Goal: Complete application form

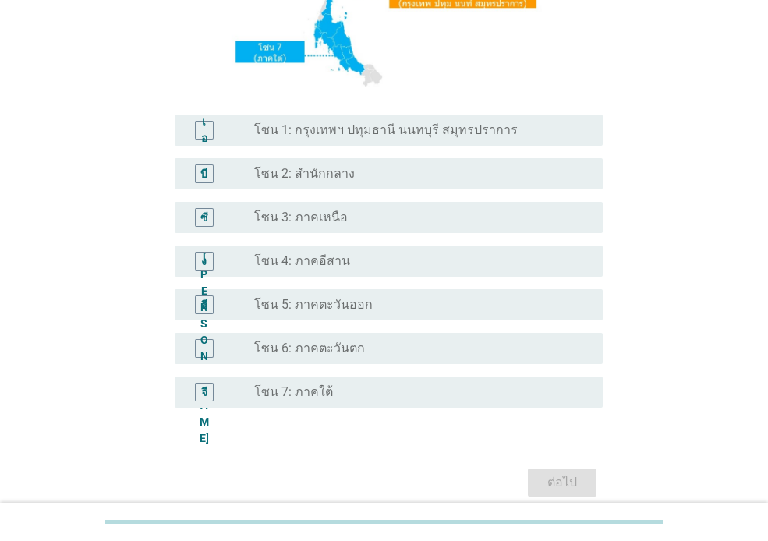
scroll to position [309, 0]
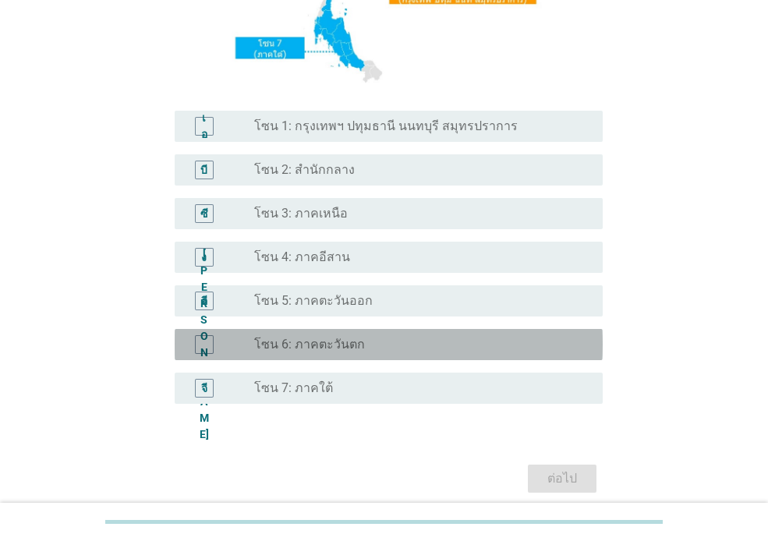
click at [398, 344] on div "ปุ่มวิทยุ[PERSON_NAME]เลือก โซน 6: ภาคตะวันตก" at bounding box center [415, 345] width 323 height 16
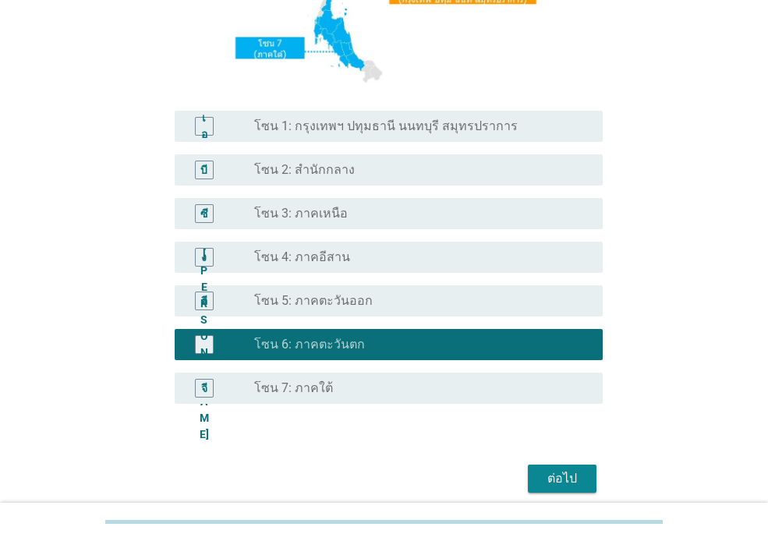
click at [554, 479] on font "ต่อไป" at bounding box center [562, 478] width 30 height 15
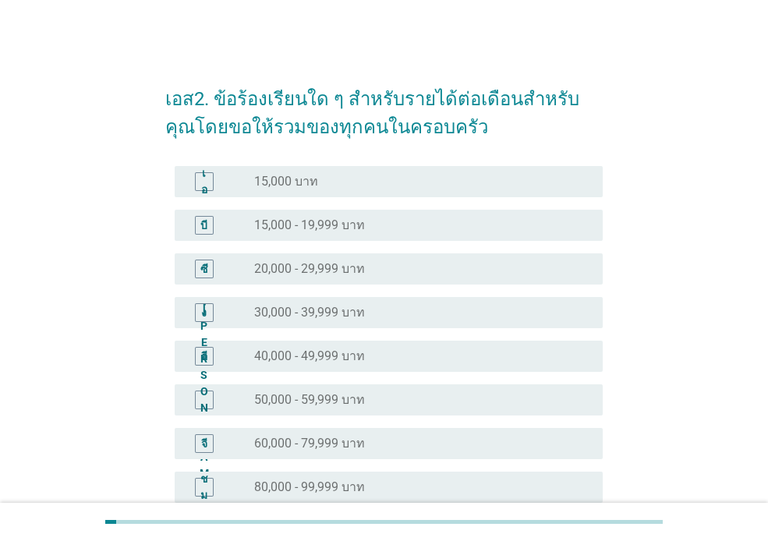
click at [392, 318] on div "ปุ่มวิทยุ[PERSON_NAME]เลือก 30,000 - 39,999 บาท" at bounding box center [415, 313] width 323 height 16
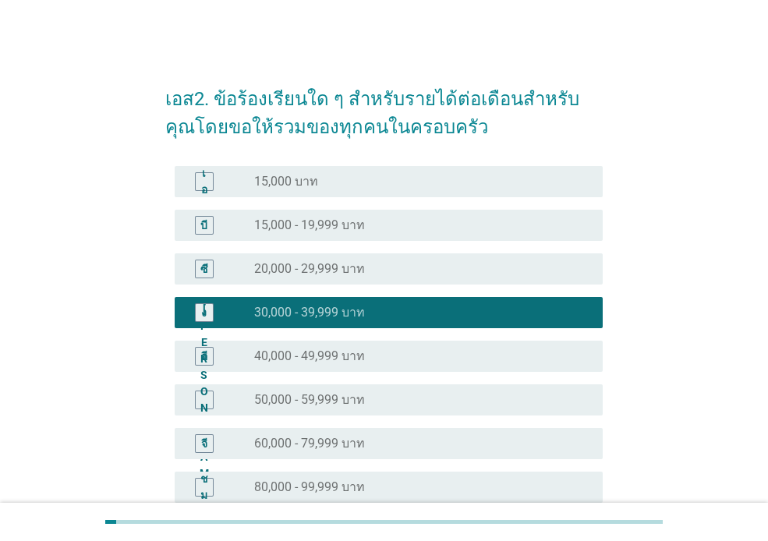
scroll to position [293, 0]
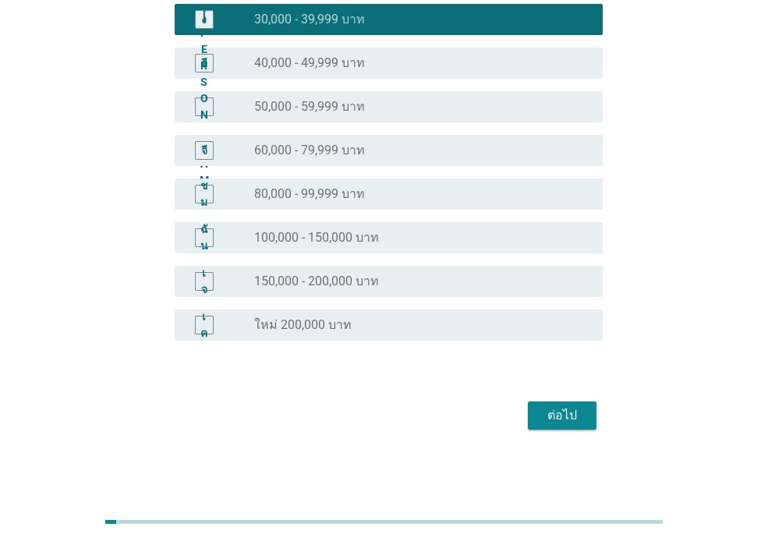
click at [567, 408] on font "ต่อไป" at bounding box center [562, 415] width 30 height 15
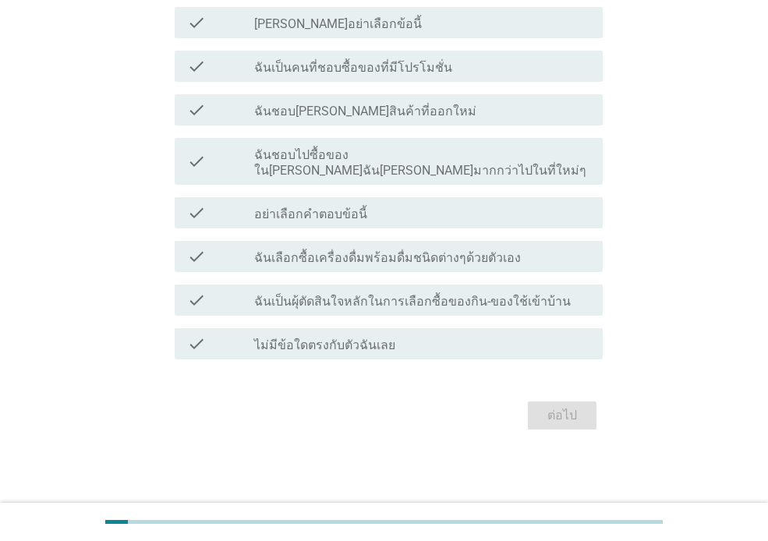
scroll to position [0, 0]
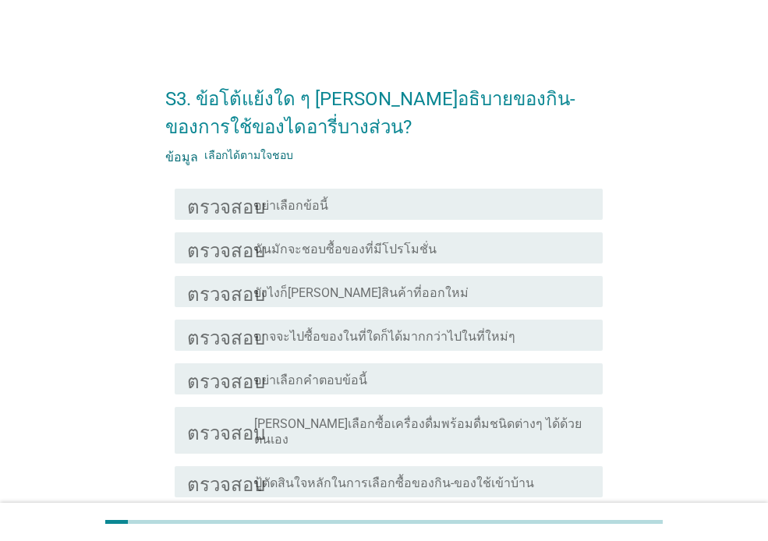
click at [444, 292] on div "โครงร่างกล่องกาเครื่องหมายว่าง ยังไงก็[PERSON_NAME]สินค้าที่ออกใหม่" at bounding box center [422, 291] width 336 height 19
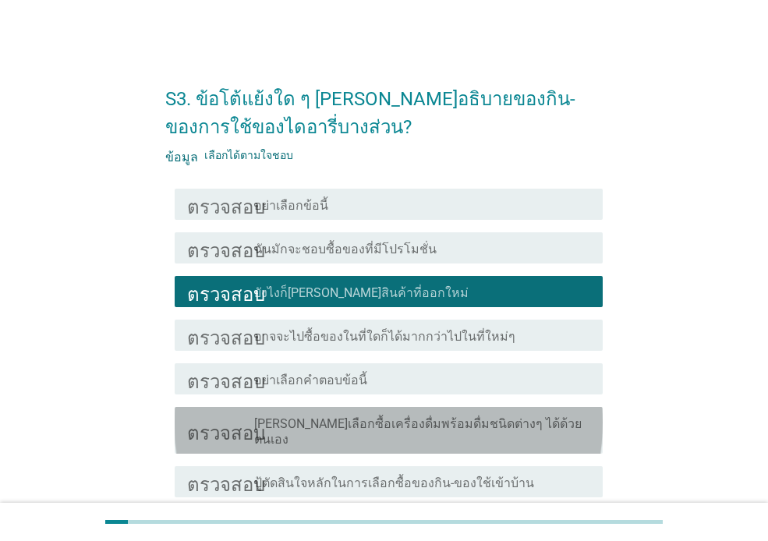
click at [470, 428] on font "[PERSON_NAME]เลือกซื้อเครื่องดื่มพร้อมดื่มชนิดต่างๆ ได้ด้วยตนเอง" at bounding box center [417, 431] width 327 height 30
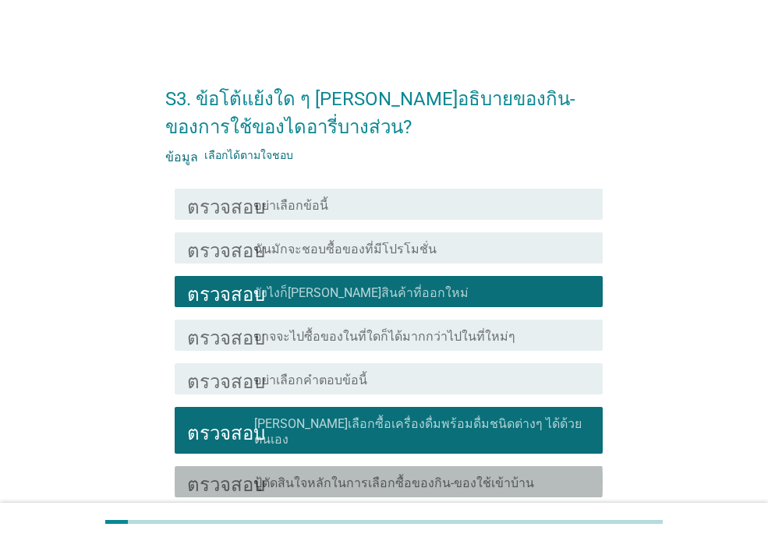
click at [443, 475] on font "ปู้ตัดสินใจหลักในการเลือกซื้อของกิน-ของใช้เข้าบ้าน" at bounding box center [394, 482] width 280 height 15
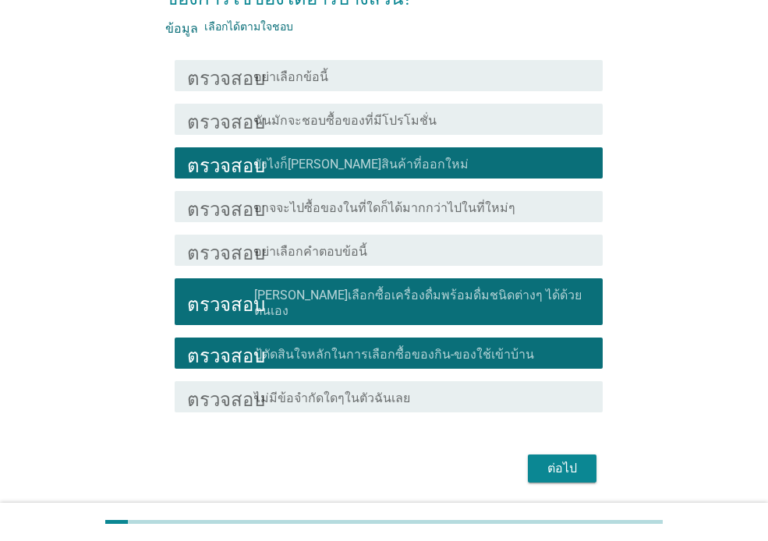
scroll to position [138, 0]
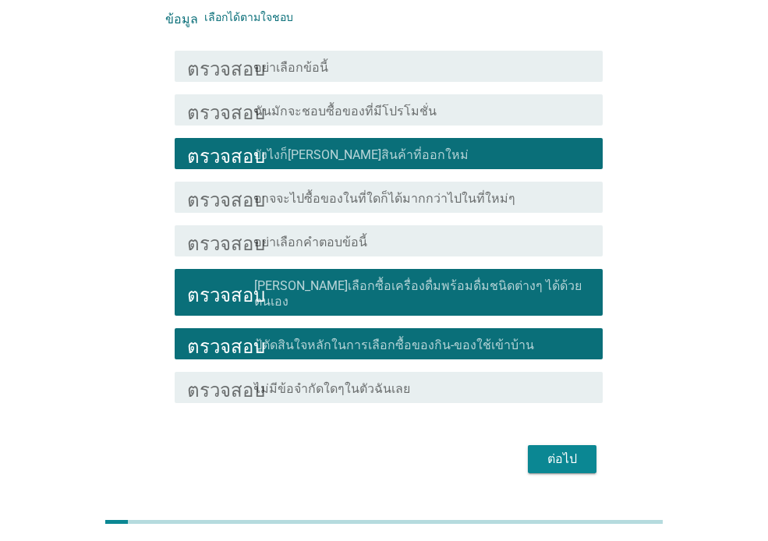
click at [569, 451] on font "ต่อไป" at bounding box center [562, 458] width 30 height 15
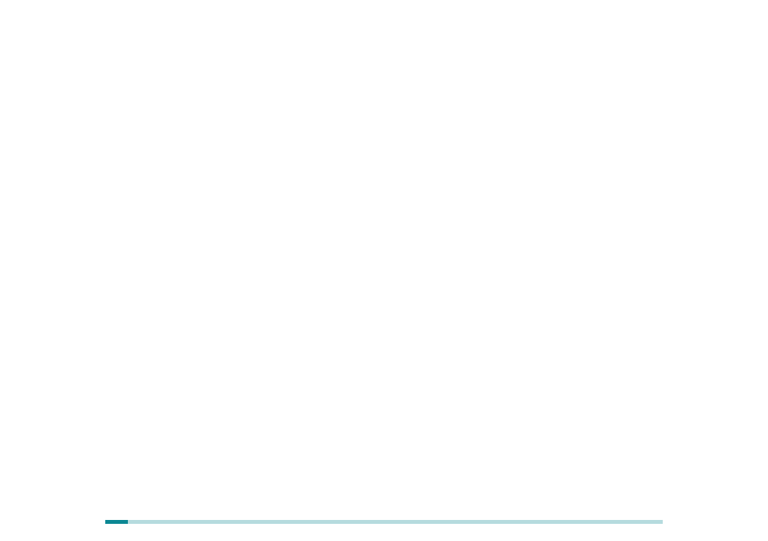
scroll to position [0, 0]
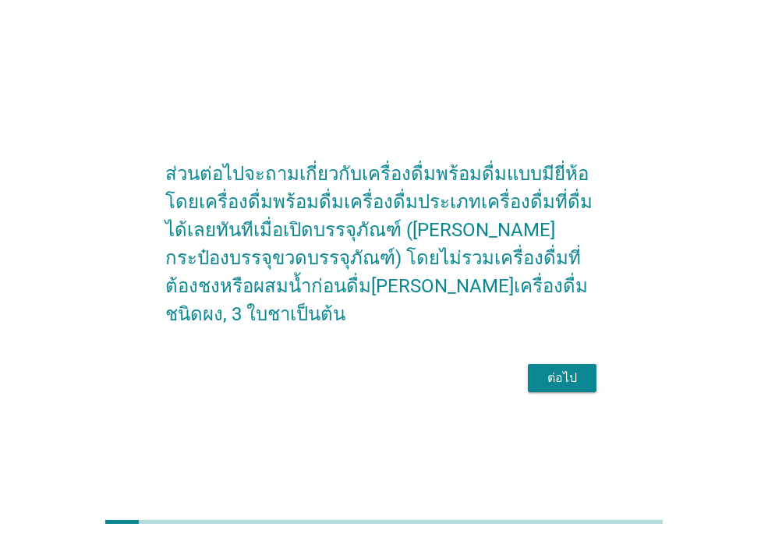
click at [545, 373] on div "ต่อไป" at bounding box center [562, 378] width 44 height 19
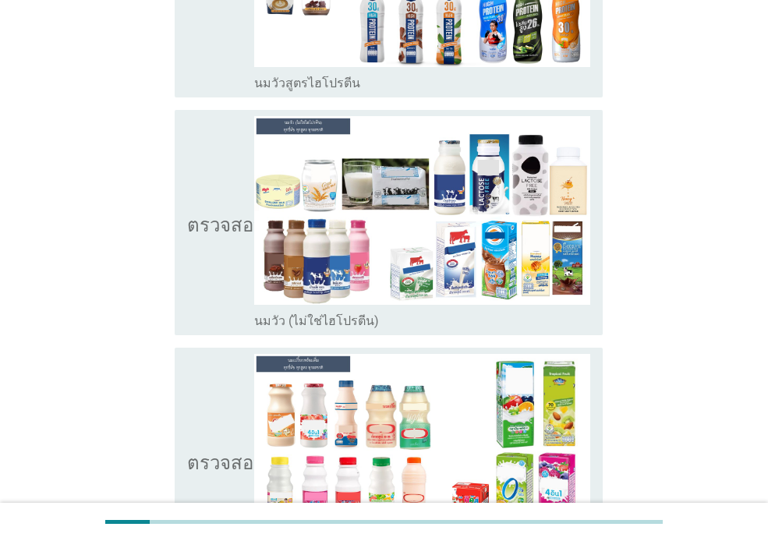
scroll to position [382, 0]
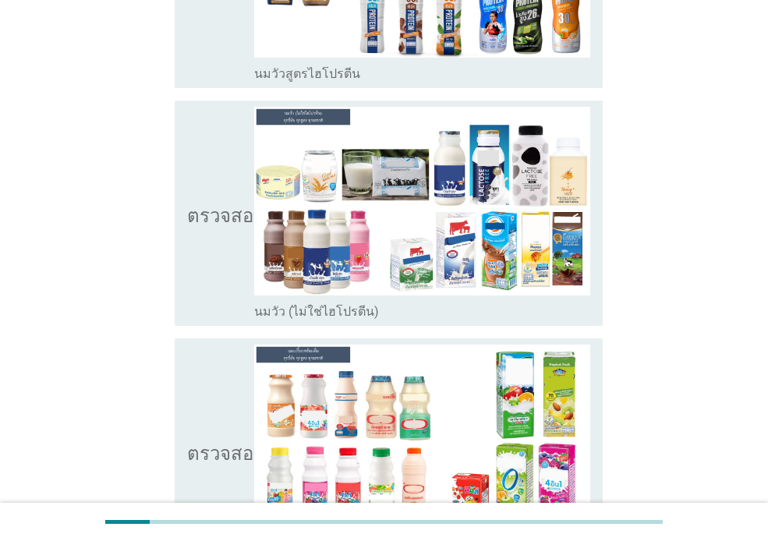
click at [408, 301] on div "โครงร่างกล่องกาเครื่องหมายว่าง นมวัว (ไม่ใช่ไฮโปรตีน)" at bounding box center [422, 310] width 336 height 19
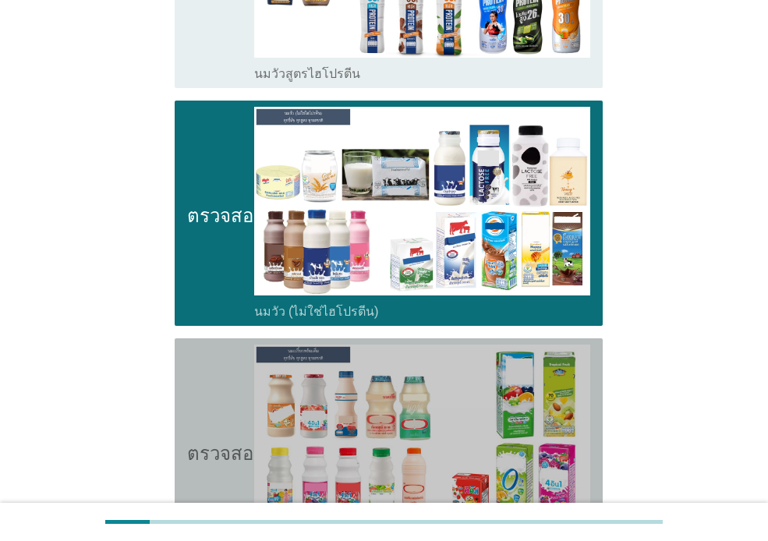
click at [224, 473] on icon "ตรวจสอบ" at bounding box center [226, 451] width 78 height 213
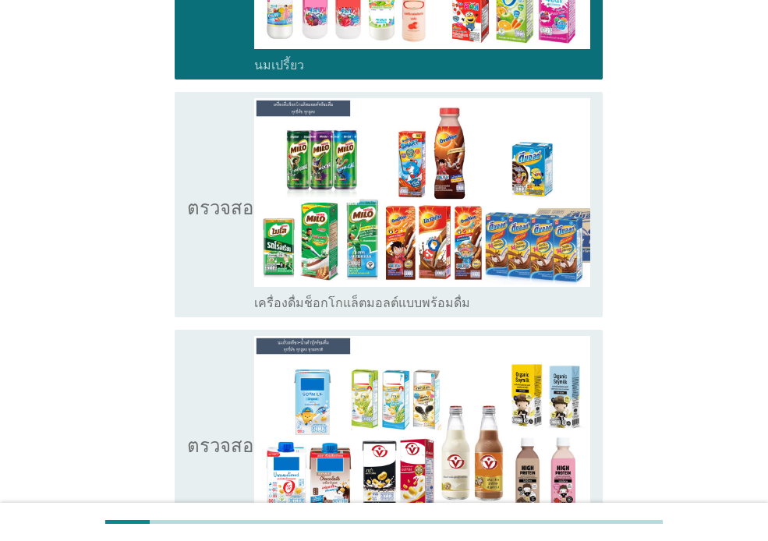
scroll to position [885, 0]
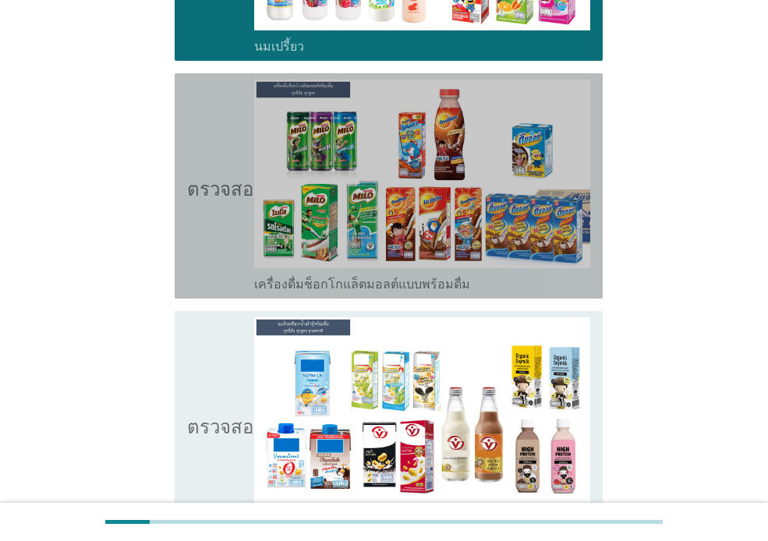
click at [235, 209] on icon "ตรวจสอบ" at bounding box center [226, 186] width 78 height 213
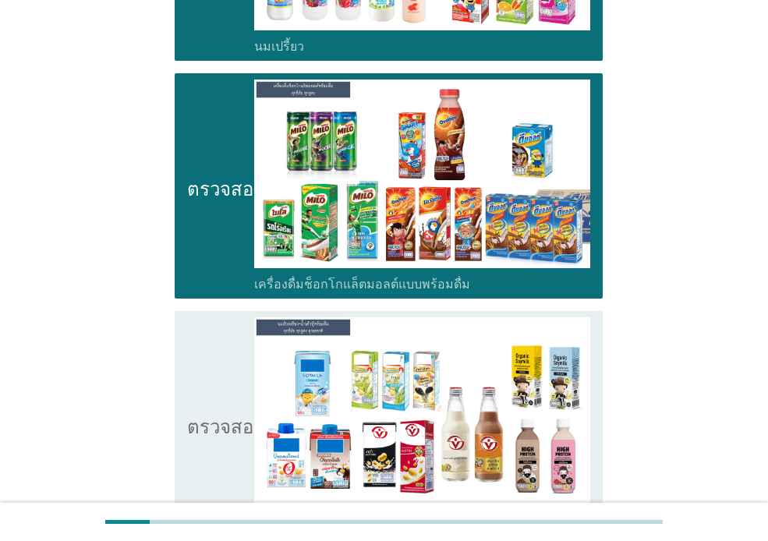
click at [225, 343] on icon "ตรวจสอบ" at bounding box center [226, 423] width 78 height 213
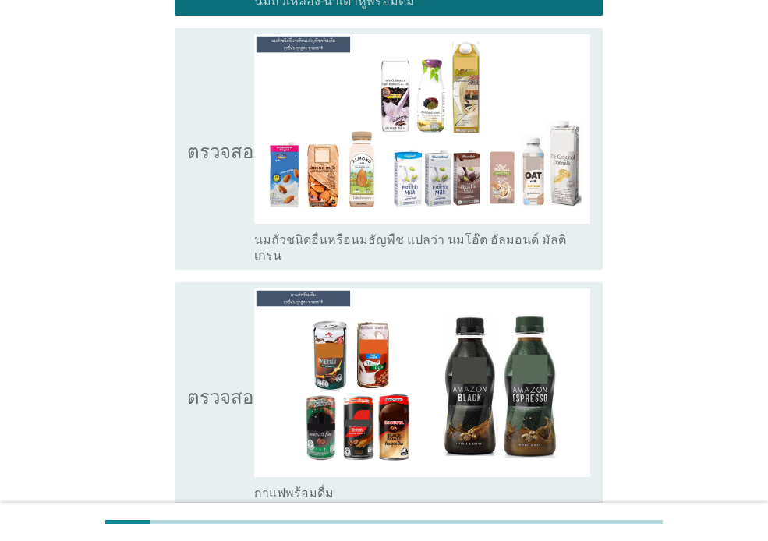
scroll to position [1415, 0]
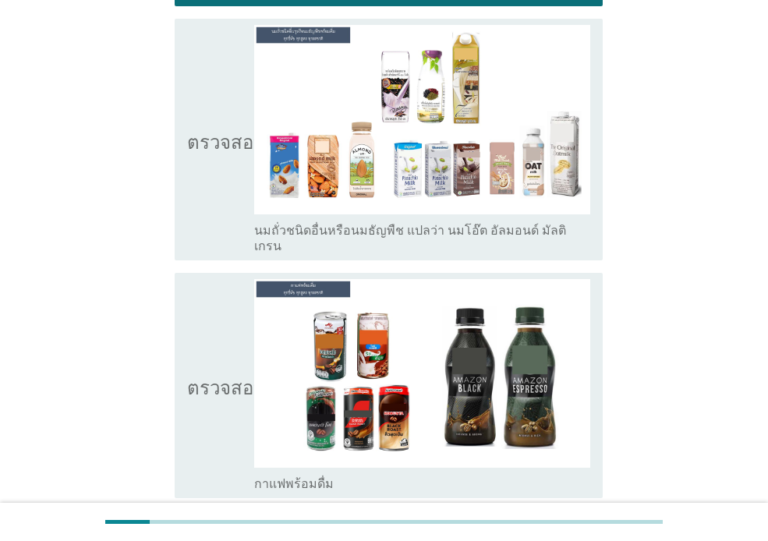
click at [200, 408] on icon "ตรวจสอบ" at bounding box center [226, 385] width 78 height 213
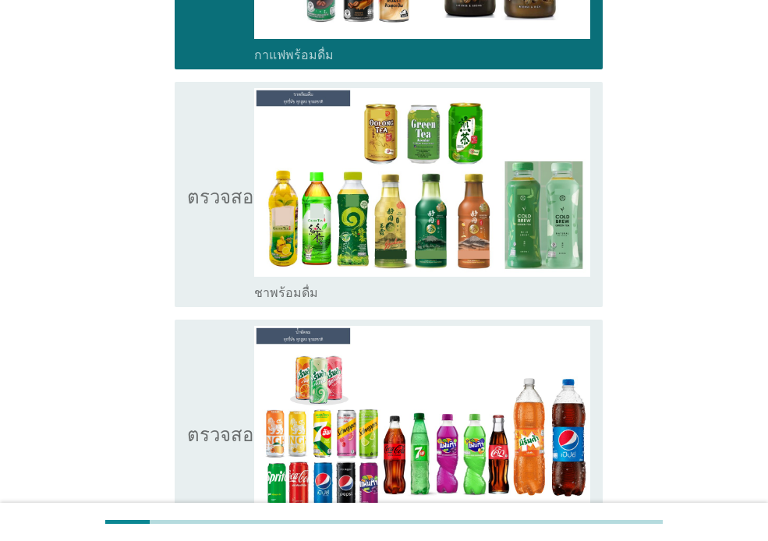
scroll to position [1853, 0]
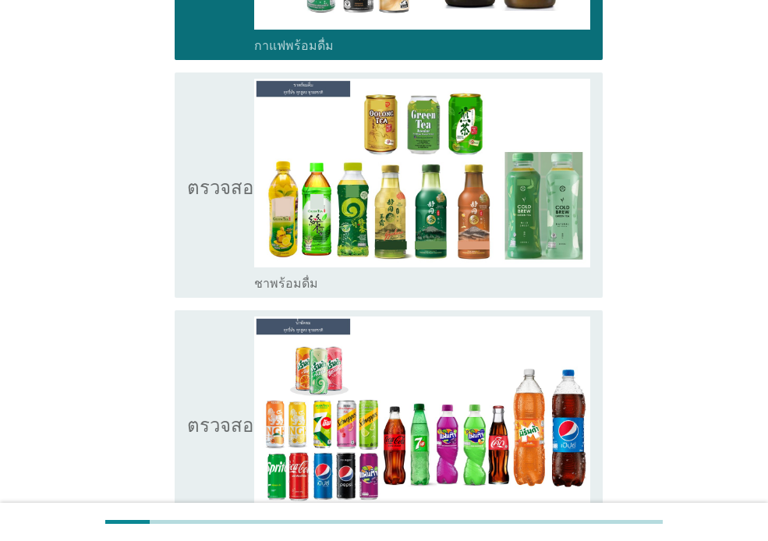
click at [219, 196] on icon "ตรวจสอบ" at bounding box center [226, 185] width 78 height 213
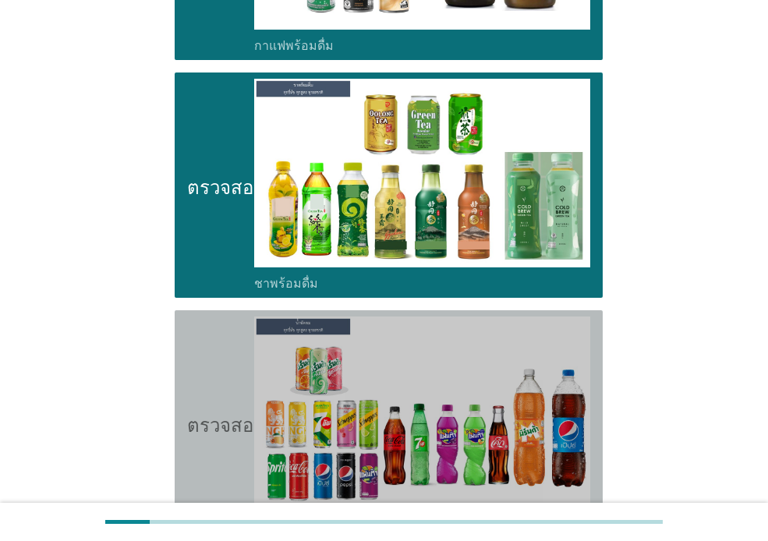
drag, startPoint x: 194, startPoint y: 318, endPoint x: 228, endPoint y: 318, distance: 33.5
click at [195, 318] on icon "ตรวจสอบ" at bounding box center [226, 422] width 78 height 213
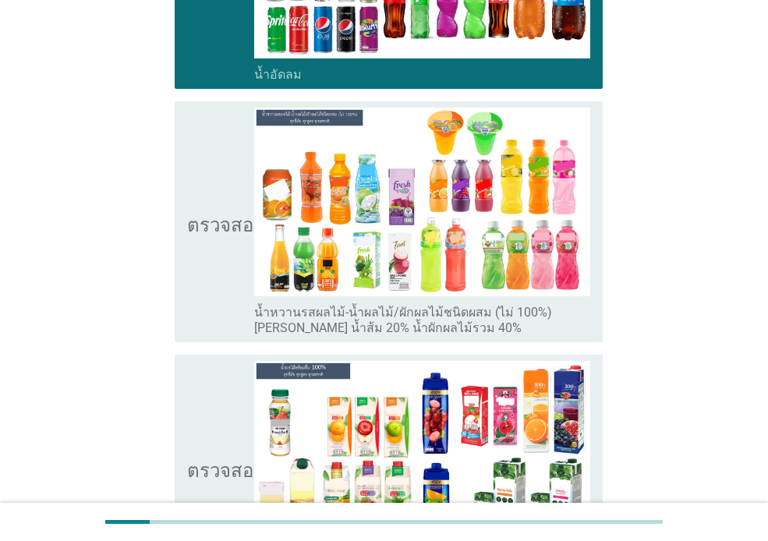
scroll to position [2318, 0]
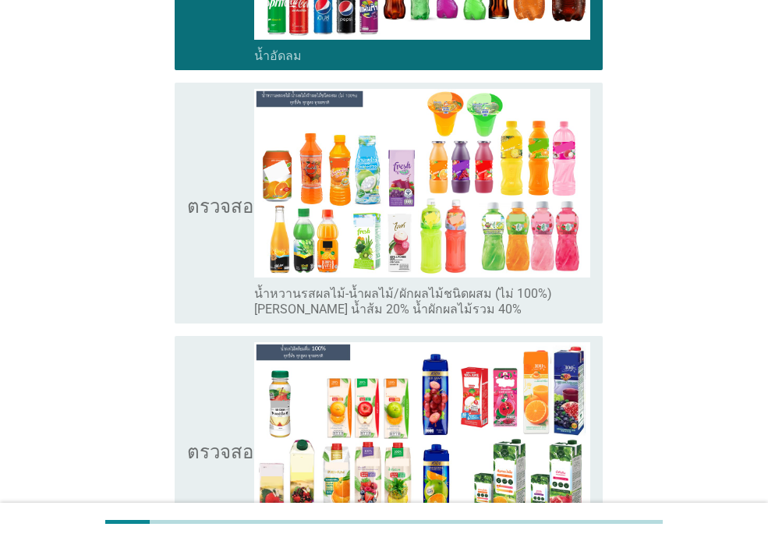
click at [218, 230] on icon "ตรวจสอบ" at bounding box center [226, 203] width 78 height 228
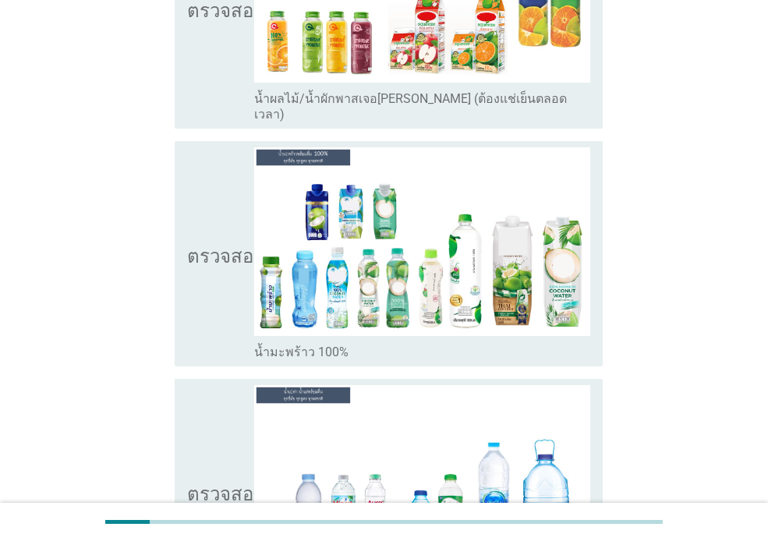
scroll to position [3267, 0]
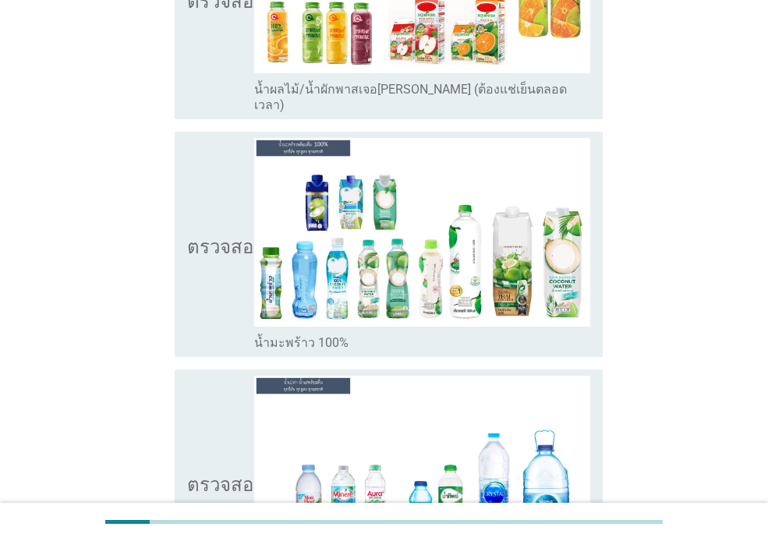
click at [221, 239] on icon "ตรวจสอบ" at bounding box center [226, 244] width 78 height 213
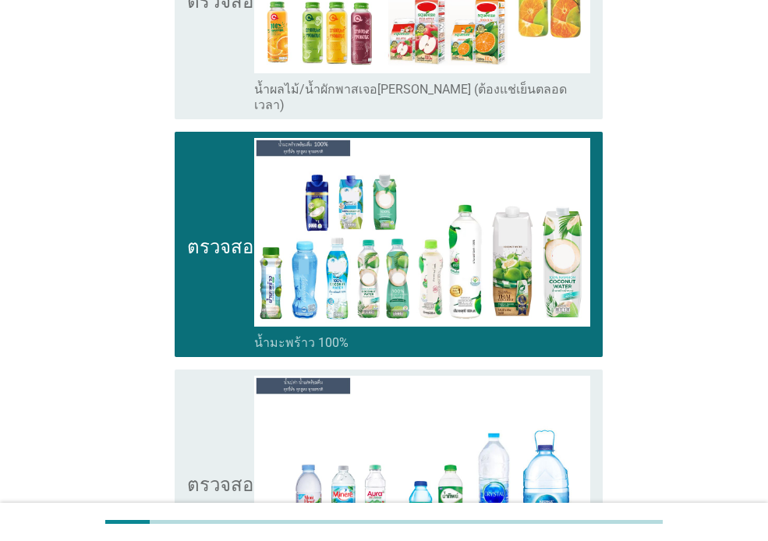
click at [196, 376] on icon "ตรวจสอบ" at bounding box center [226, 482] width 78 height 213
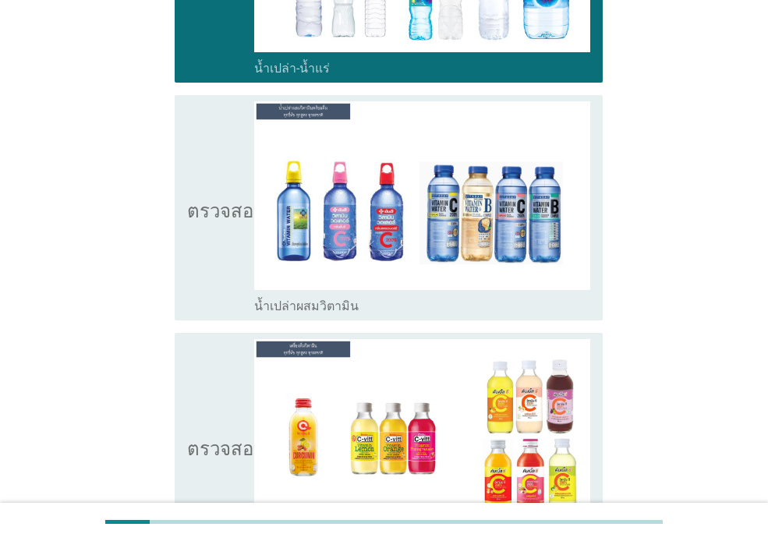
scroll to position [3797, 0]
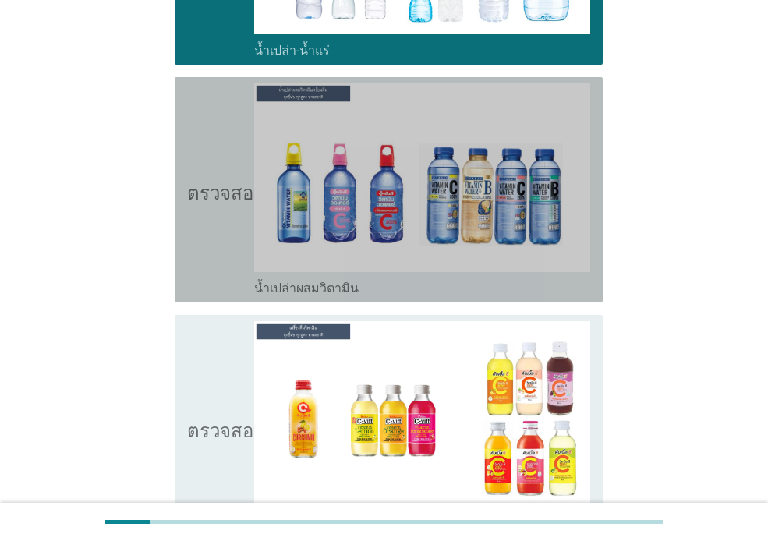
click at [228, 204] on icon "ตรวจสอบ" at bounding box center [226, 189] width 78 height 213
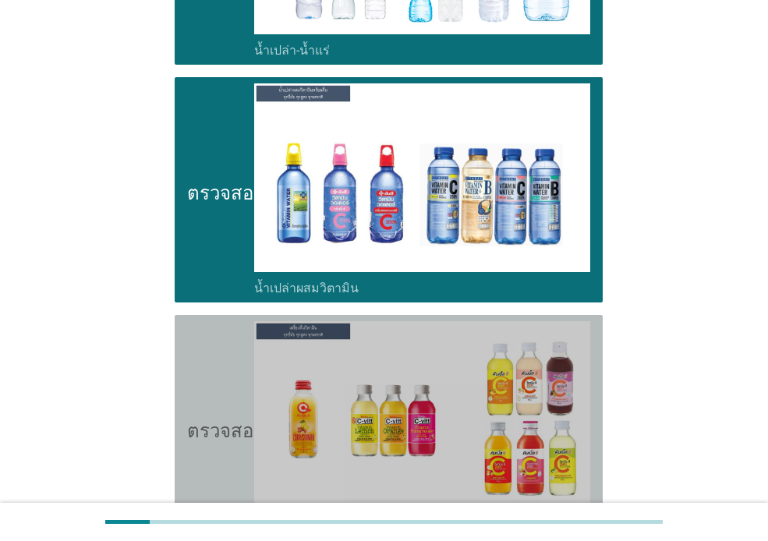
click at [214, 321] on icon "ตรวจสอบ" at bounding box center [226, 427] width 78 height 213
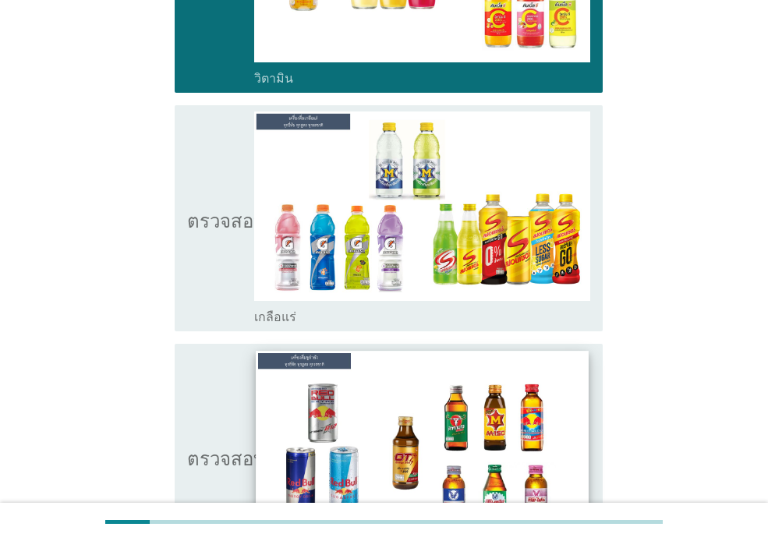
scroll to position [4254, 0]
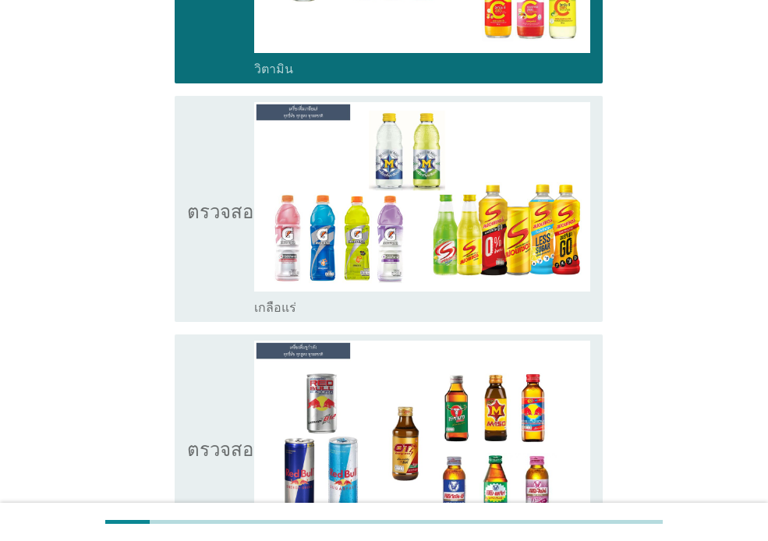
click at [211, 189] on icon "ตรวจสอบ" at bounding box center [226, 208] width 78 height 213
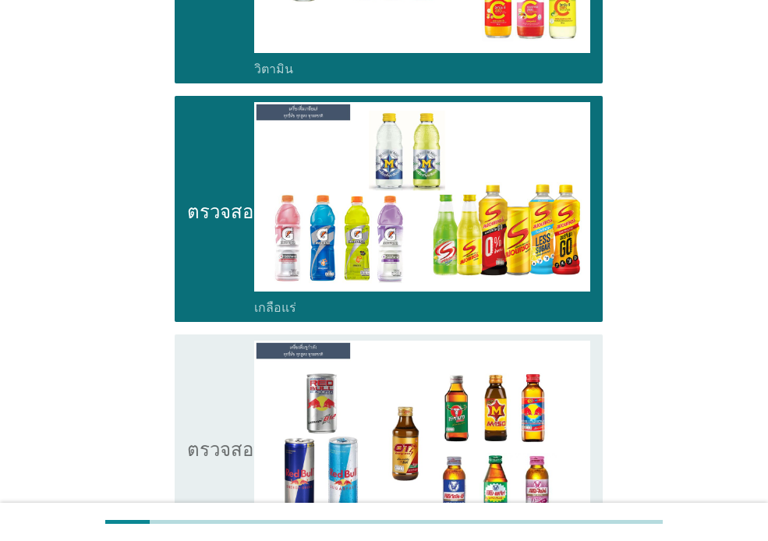
click at [223, 341] on icon "ตรวจสอบ" at bounding box center [226, 447] width 78 height 213
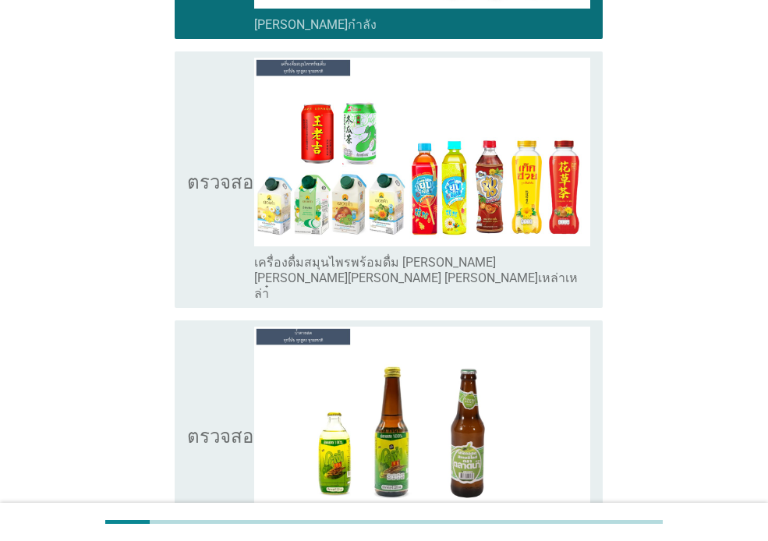
scroll to position [4794, 0]
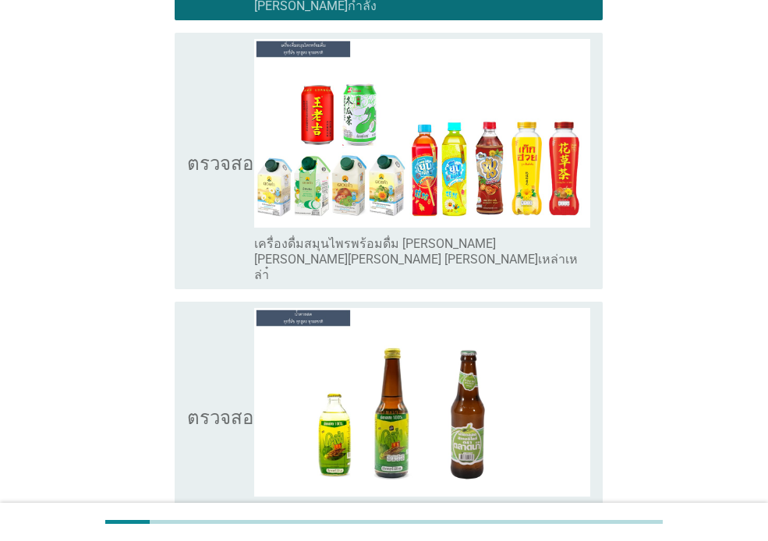
click at [203, 145] on icon "ตรวจสอบ" at bounding box center [226, 161] width 78 height 244
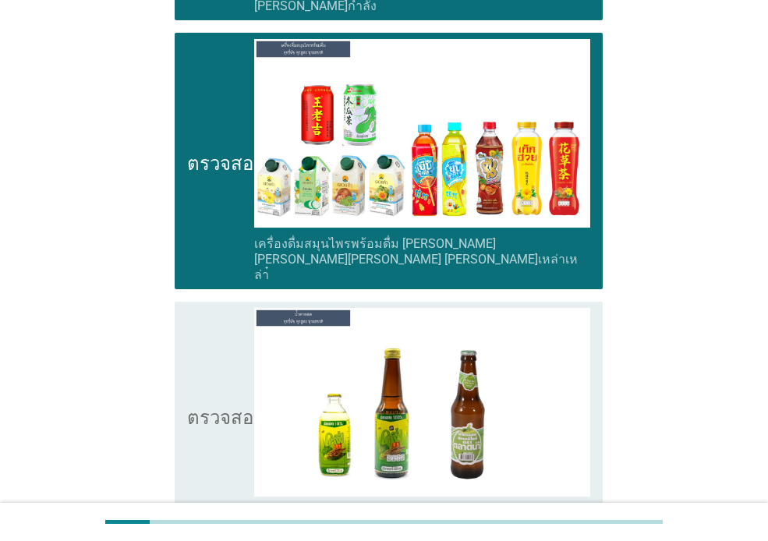
click at [203, 308] on icon "ตรวจสอบ" at bounding box center [226, 414] width 78 height 213
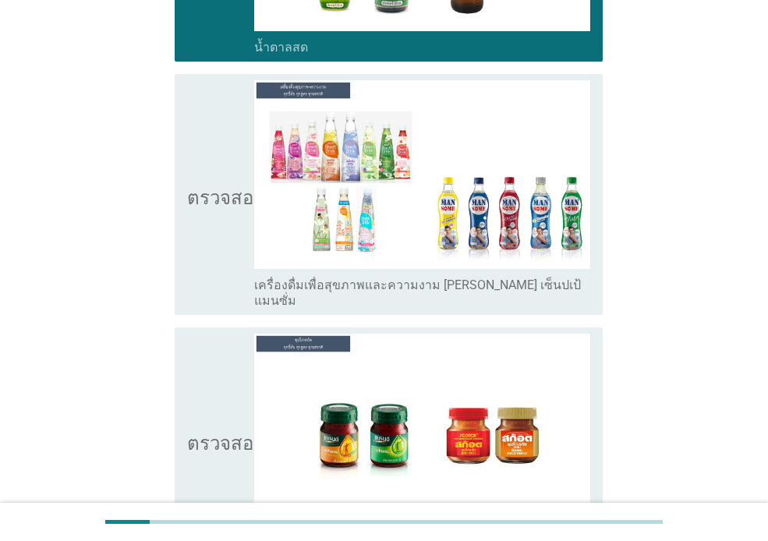
scroll to position [5287, 0]
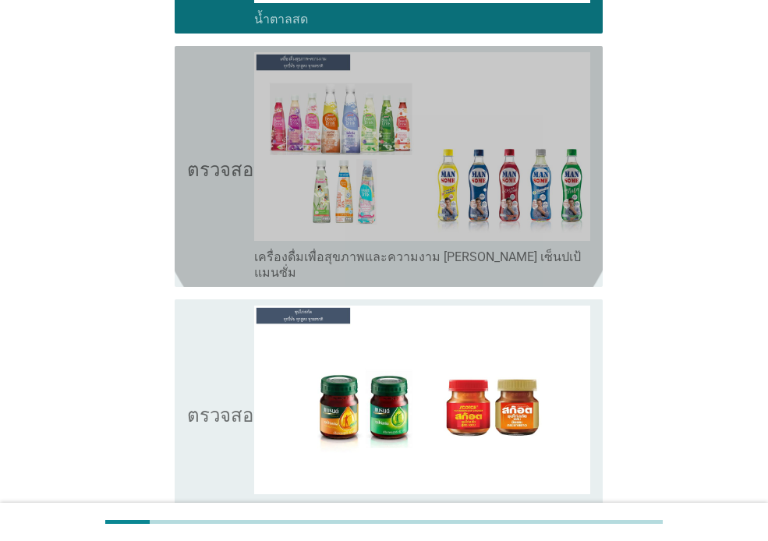
click at [219, 127] on icon "ตรวจสอบ" at bounding box center [226, 166] width 78 height 228
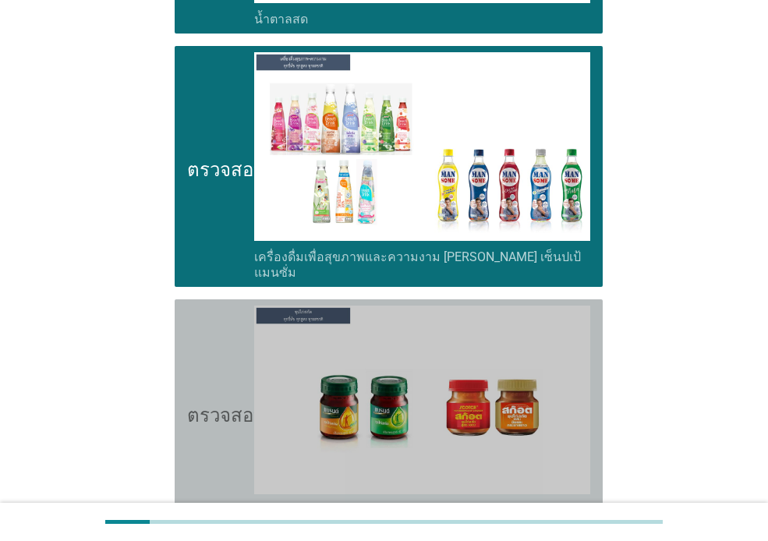
click at [202, 306] on icon "ตรวจสอบ" at bounding box center [226, 412] width 78 height 213
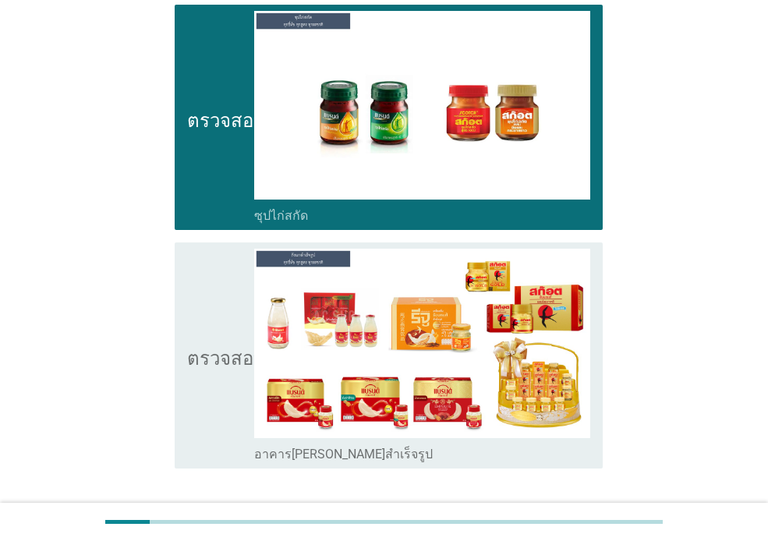
scroll to position [5585, 0]
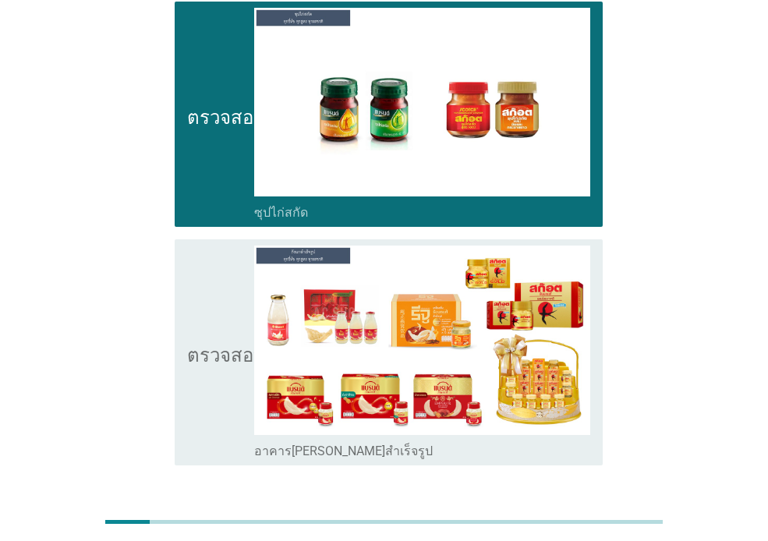
click at [214, 297] on icon "ตรวจสอบ" at bounding box center [226, 352] width 78 height 213
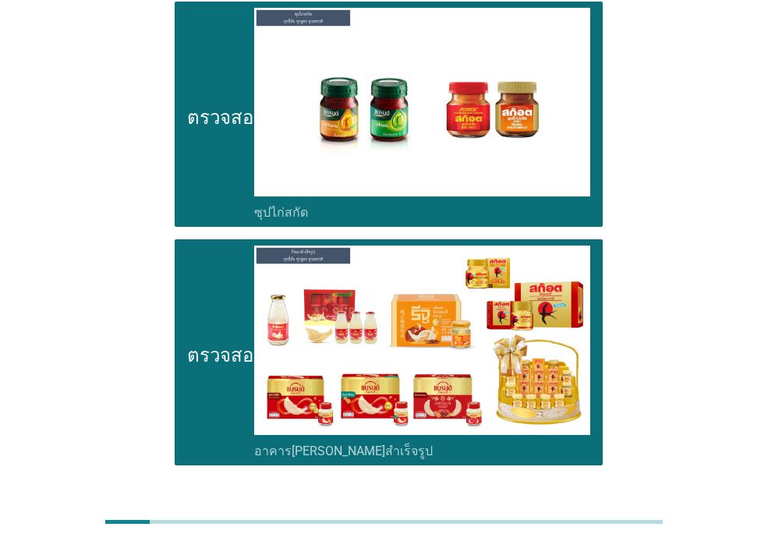
click at [560, 514] on font "ต่อไป" at bounding box center [562, 521] width 30 height 15
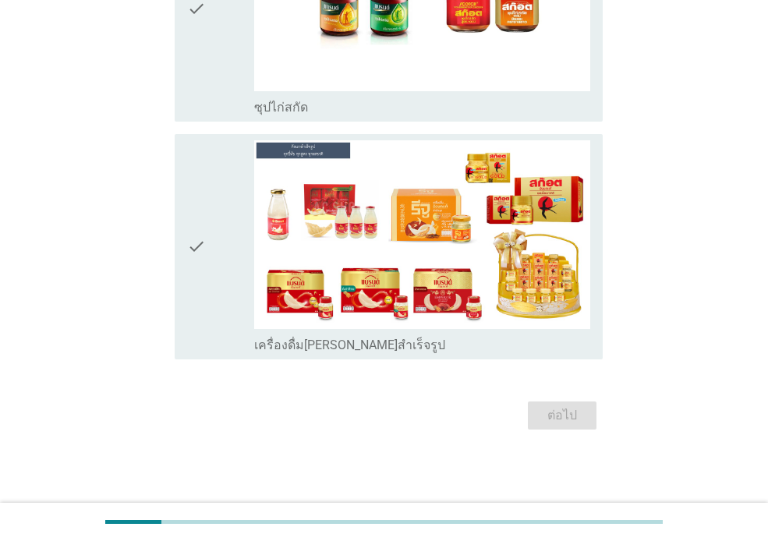
scroll to position [0, 0]
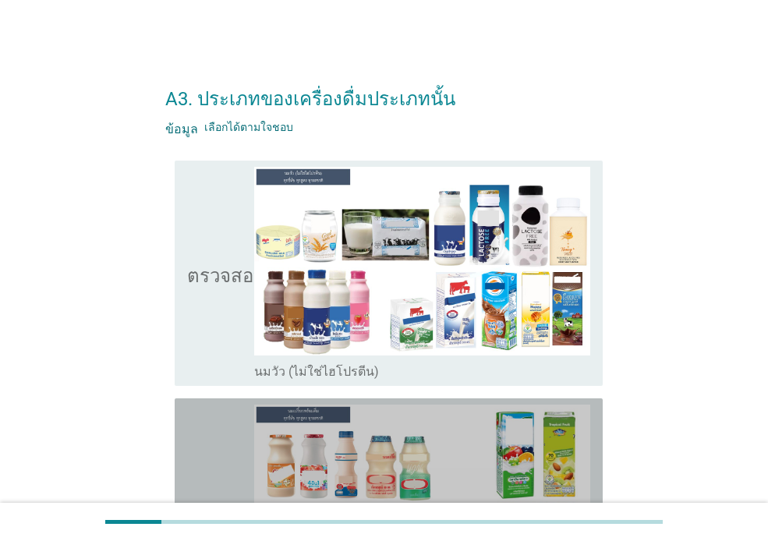
click at [233, 456] on icon "ตรวจสอบ" at bounding box center [226, 511] width 78 height 213
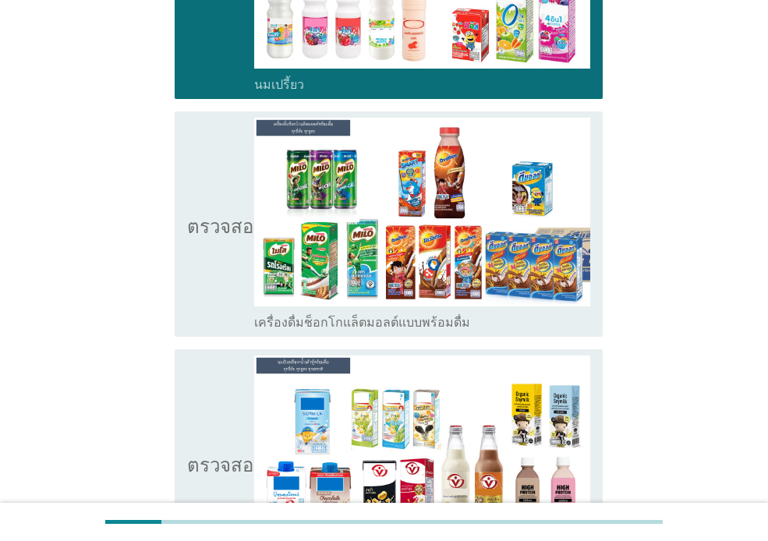
scroll to position [547, 0]
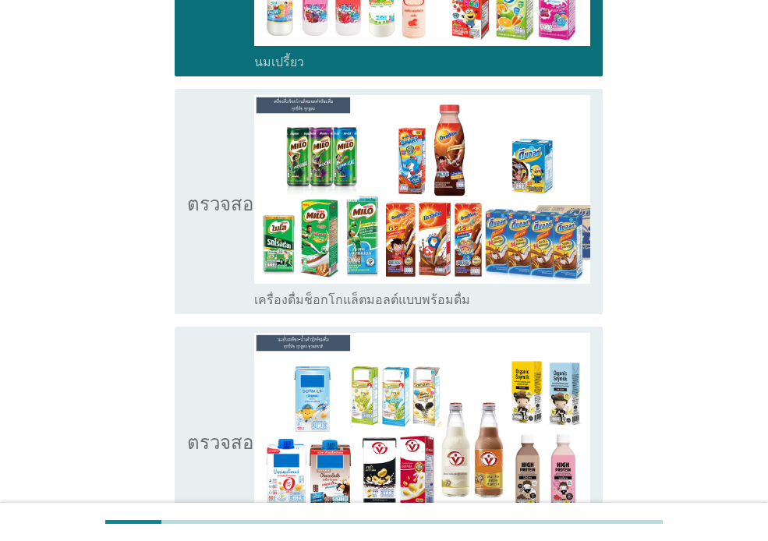
click at [189, 260] on icon "ตรวจสอบ" at bounding box center [226, 201] width 78 height 213
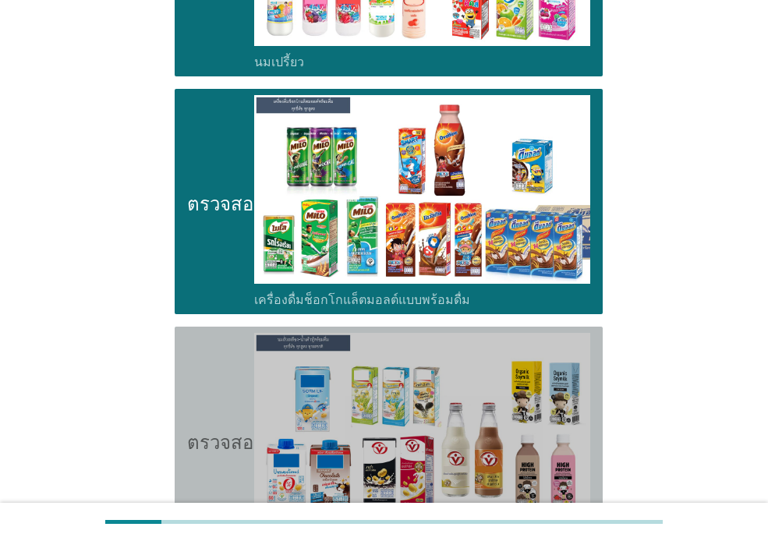
drag, startPoint x: 186, startPoint y: 401, endPoint x: 194, endPoint y: 400, distance: 7.8
click at [187, 401] on div "ตรวจสอบ โครงร่างกล่องกาเครื่องหมายว่าง นมถั่วเหลือง-น้ำเต้าหู้พร้อมดื่ม" at bounding box center [389, 439] width 428 height 225
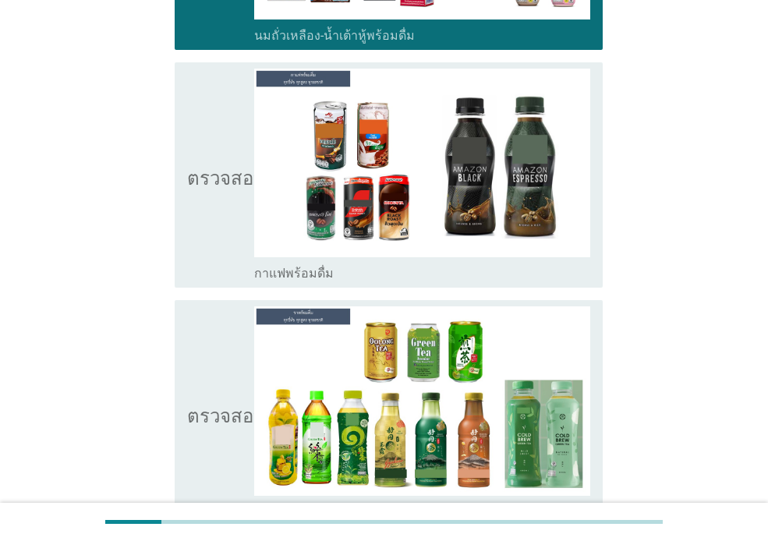
scroll to position [1064, 0]
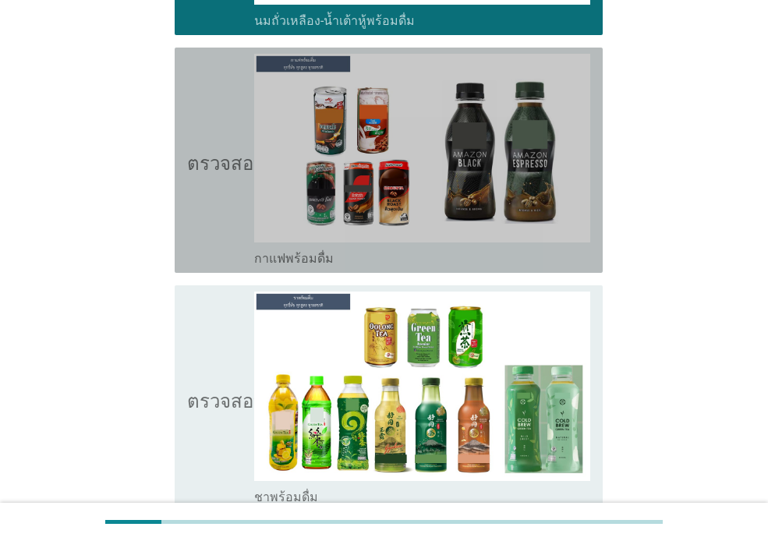
click at [217, 208] on icon "ตรวจสอบ" at bounding box center [226, 160] width 78 height 213
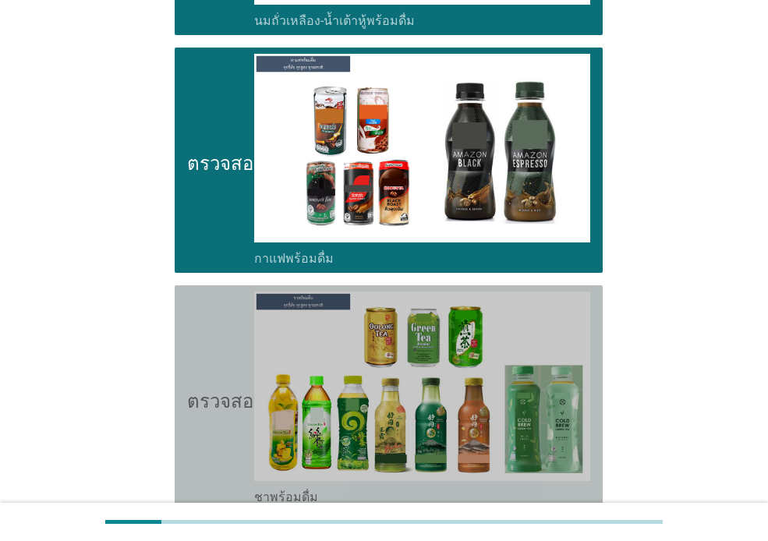
click at [227, 350] on icon "ตรวจสอบ" at bounding box center [226, 398] width 78 height 213
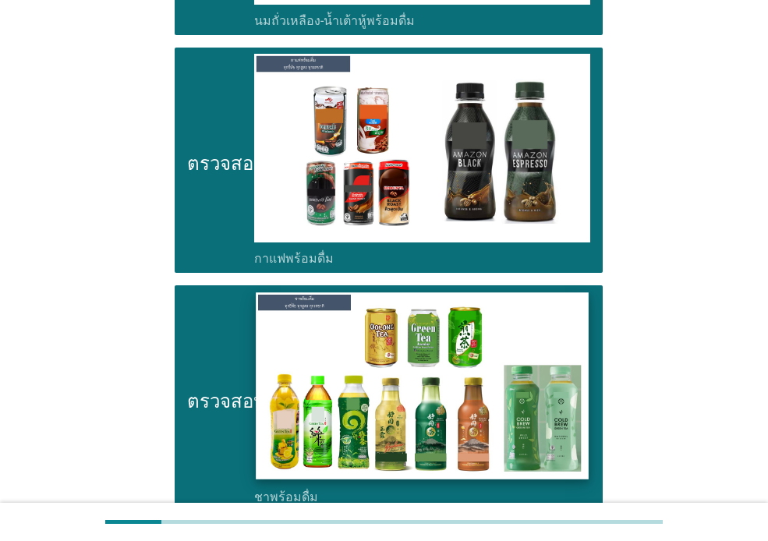
scroll to position [1428, 0]
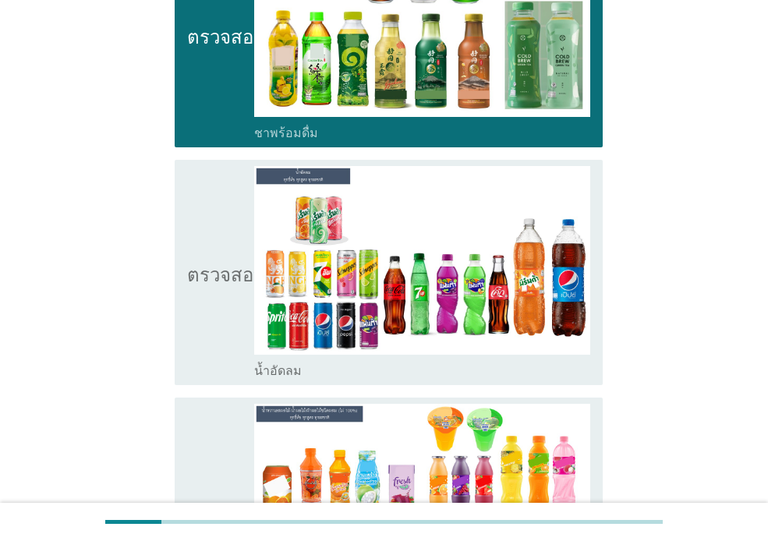
click at [217, 331] on icon "ตรวจสอบ" at bounding box center [226, 272] width 78 height 213
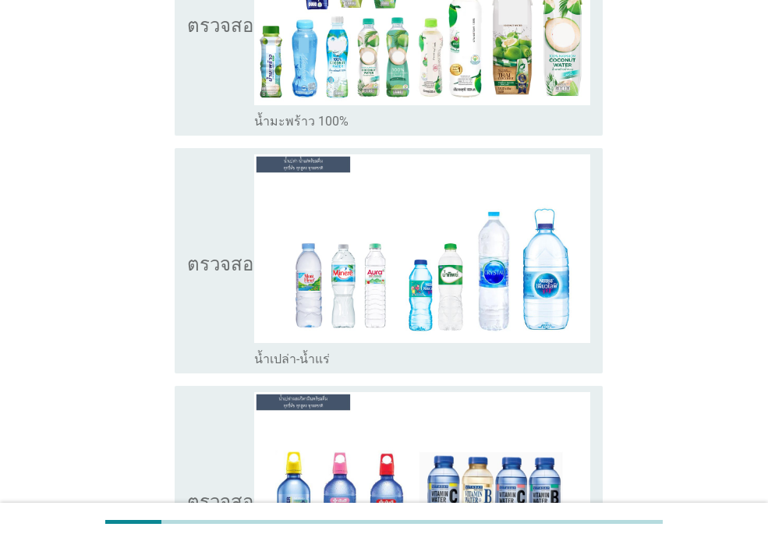
scroll to position [2191, 0]
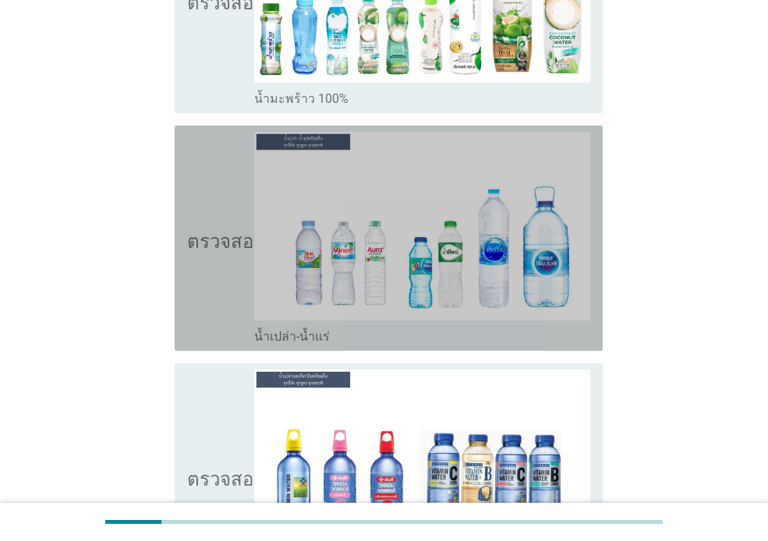
click at [205, 308] on icon "ตรวจสอบ" at bounding box center [226, 238] width 78 height 213
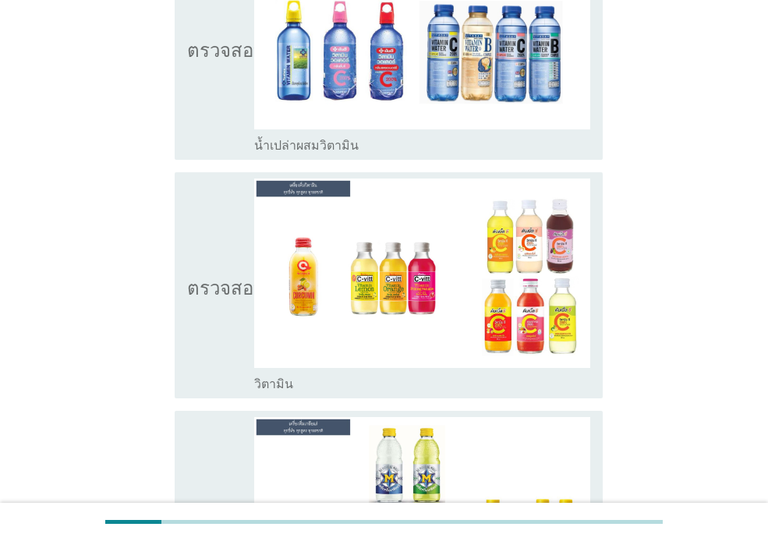
scroll to position [2656, 0]
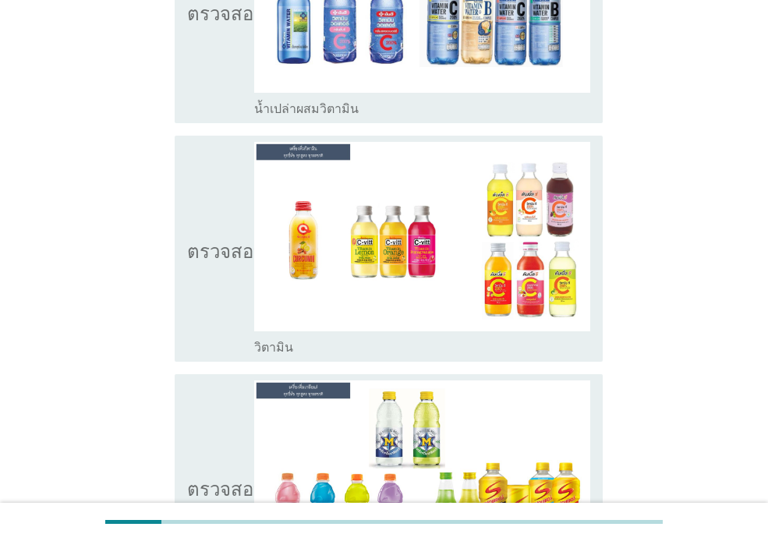
click at [221, 314] on icon "ตรวจสอบ" at bounding box center [226, 248] width 78 height 213
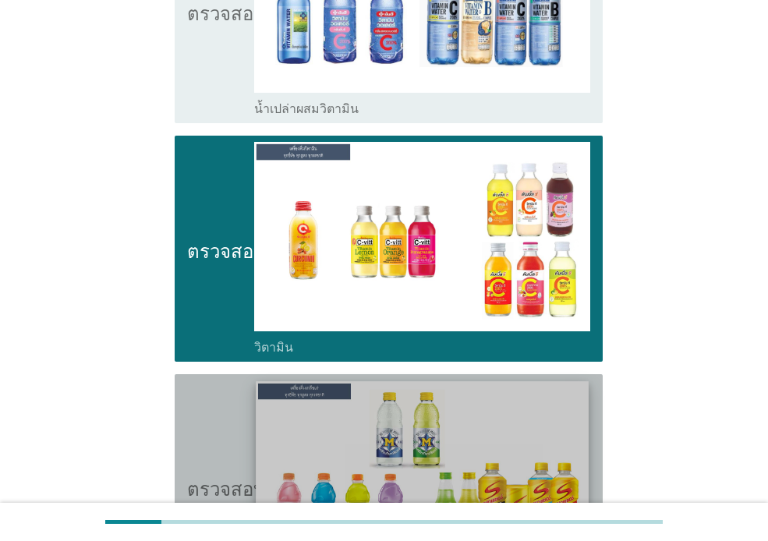
drag, startPoint x: 207, startPoint y: 434, endPoint x: 262, endPoint y: 427, distance: 55.8
click at [208, 433] on icon "ตรวจสอบ" at bounding box center [226, 486] width 78 height 213
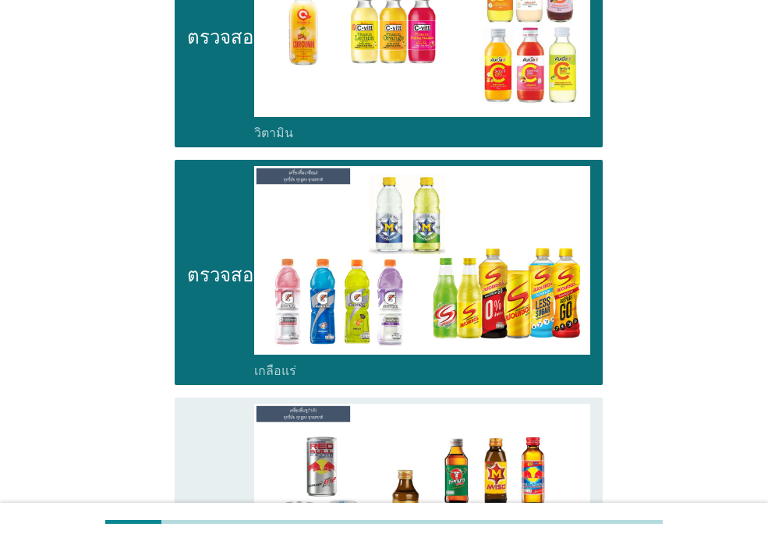
scroll to position [2967, 0]
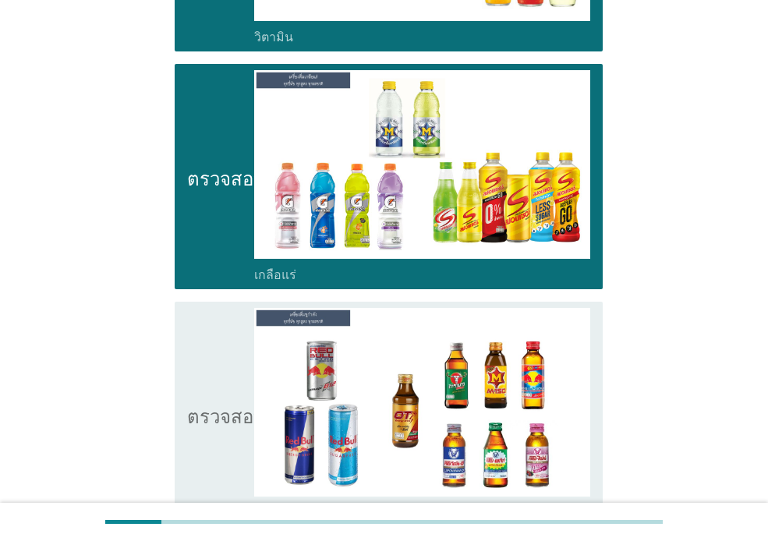
click at [219, 132] on icon "ตรวจสอบ" at bounding box center [226, 176] width 78 height 213
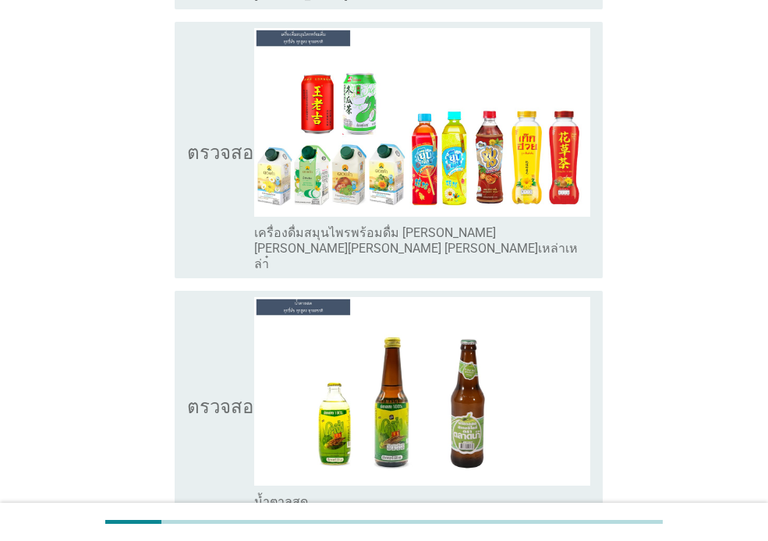
scroll to position [3543, 0]
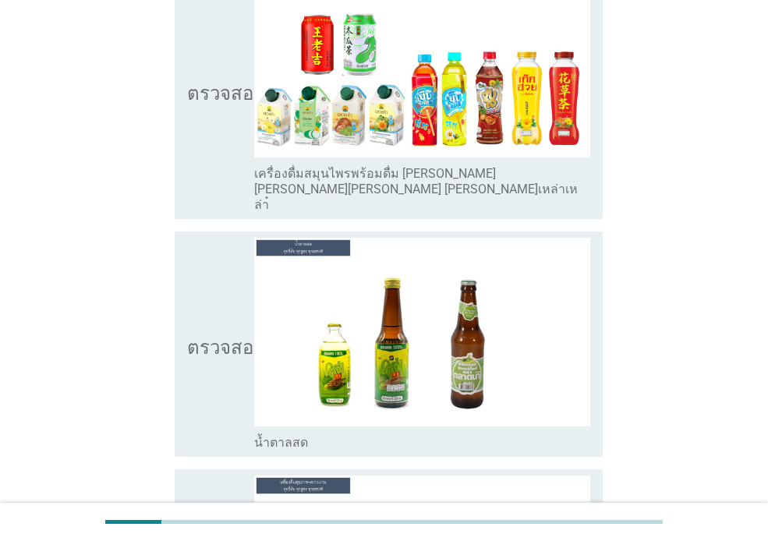
click at [229, 146] on icon "ตรวจสอบ" at bounding box center [226, 91] width 78 height 244
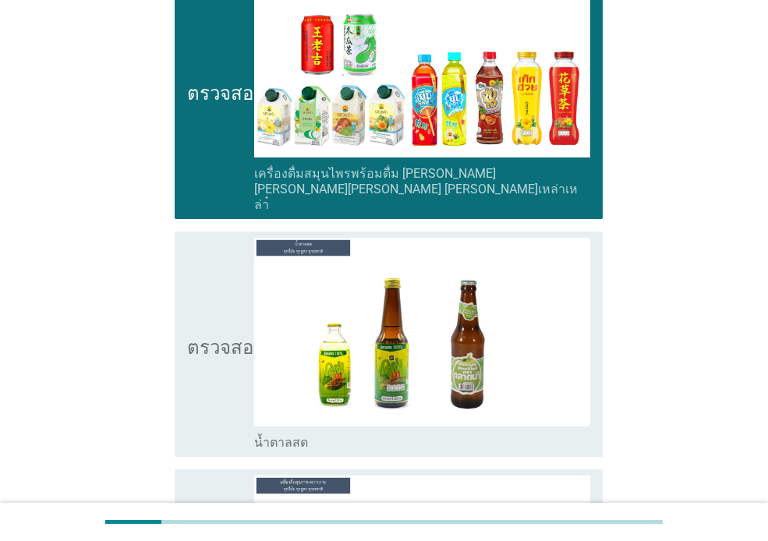
scroll to position [3907, 0]
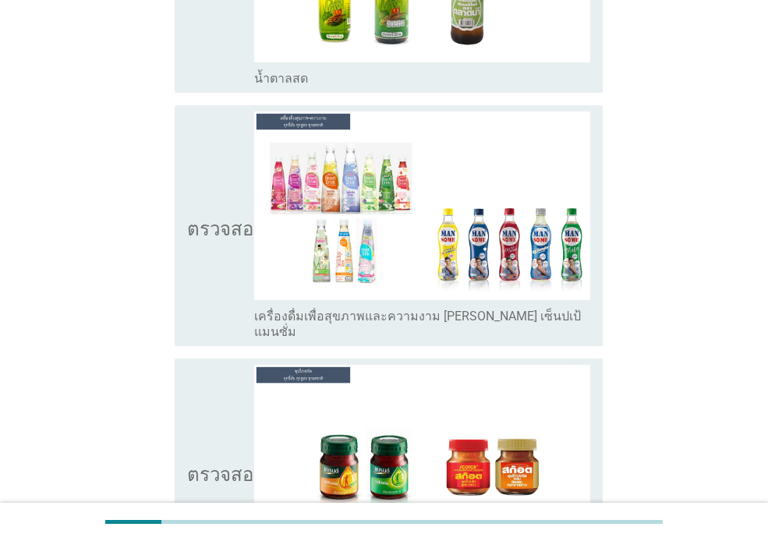
click at [225, 380] on icon "ตรวจสอบ" at bounding box center [226, 471] width 78 height 213
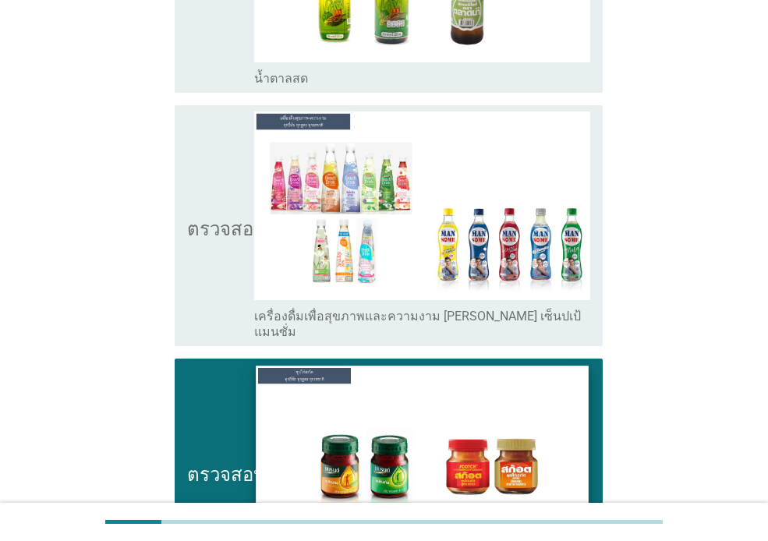
scroll to position [4324, 0]
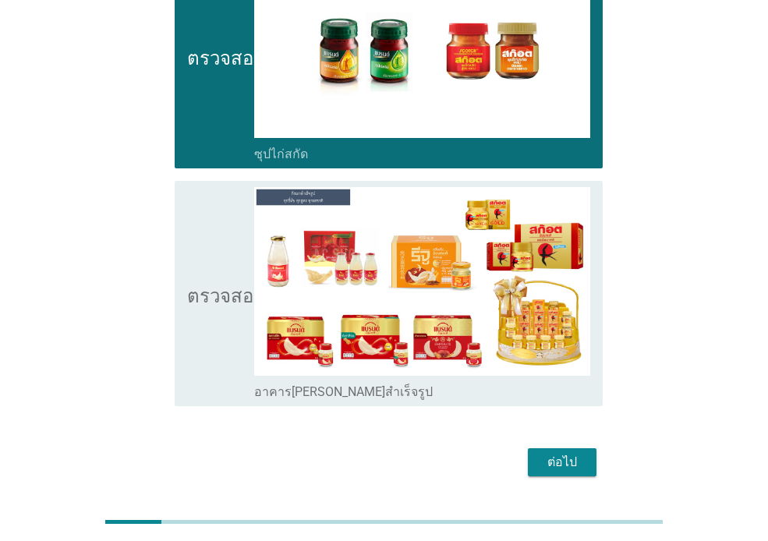
click at [569, 454] on font "ต่อไป" at bounding box center [562, 461] width 30 height 15
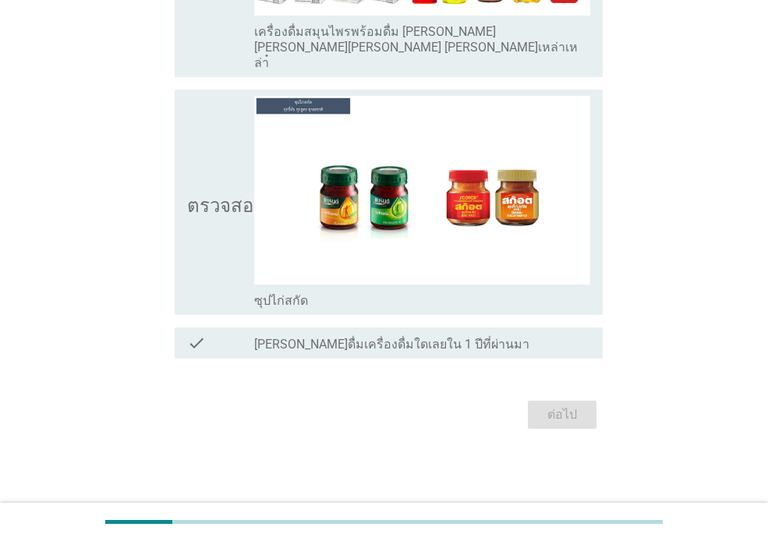
scroll to position [0, 0]
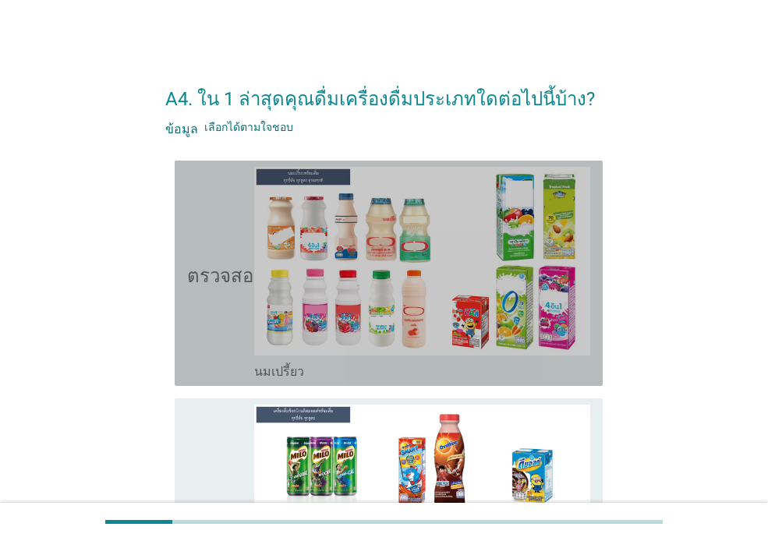
click at [214, 323] on icon "ตรวจสอบ" at bounding box center [226, 273] width 78 height 213
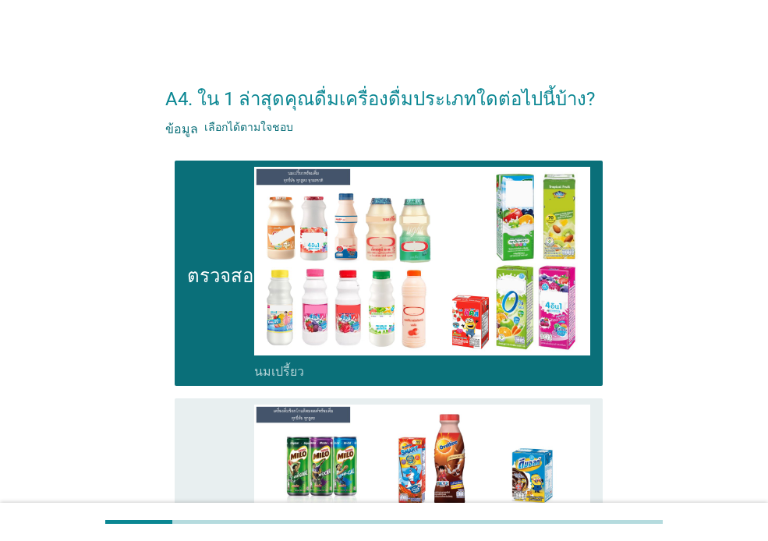
click at [210, 413] on icon "ตรวจสอบ" at bounding box center [226, 511] width 78 height 213
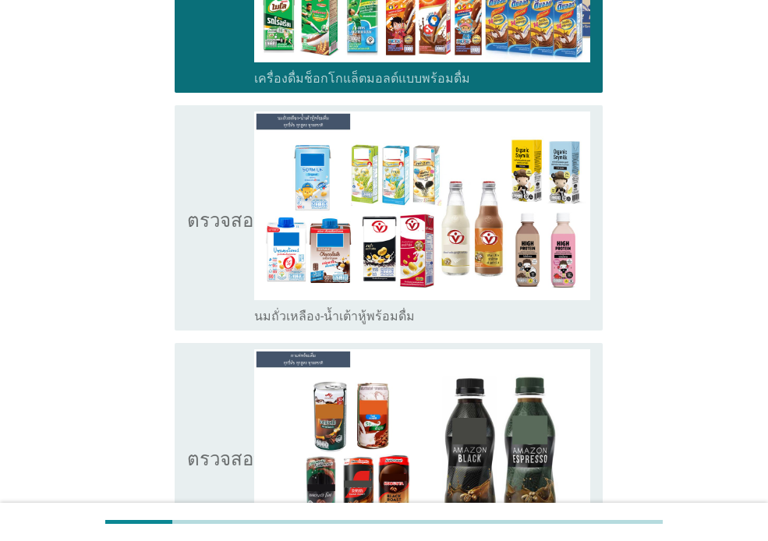
scroll to position [594, 0]
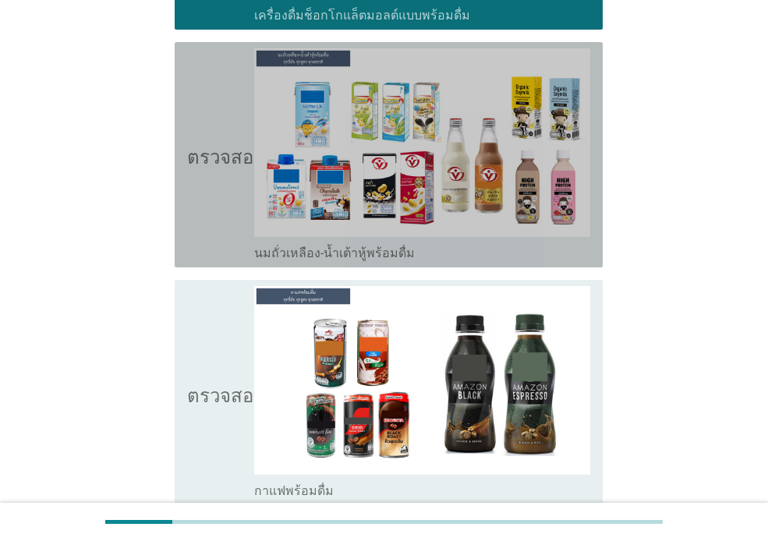
drag, startPoint x: 209, startPoint y: 214, endPoint x: 203, endPoint y: 250, distance: 36.3
click at [209, 214] on icon "ตรวจสอบ" at bounding box center [226, 154] width 78 height 213
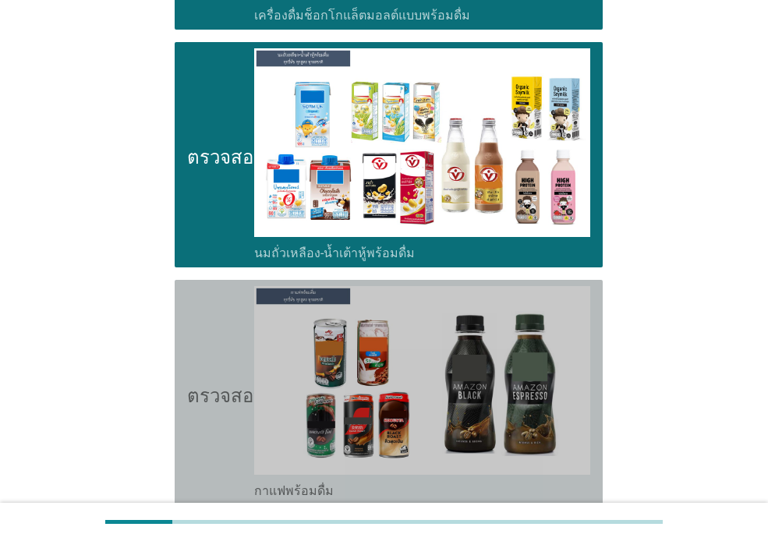
click at [207, 343] on icon "ตรวจสอบ" at bounding box center [226, 392] width 78 height 213
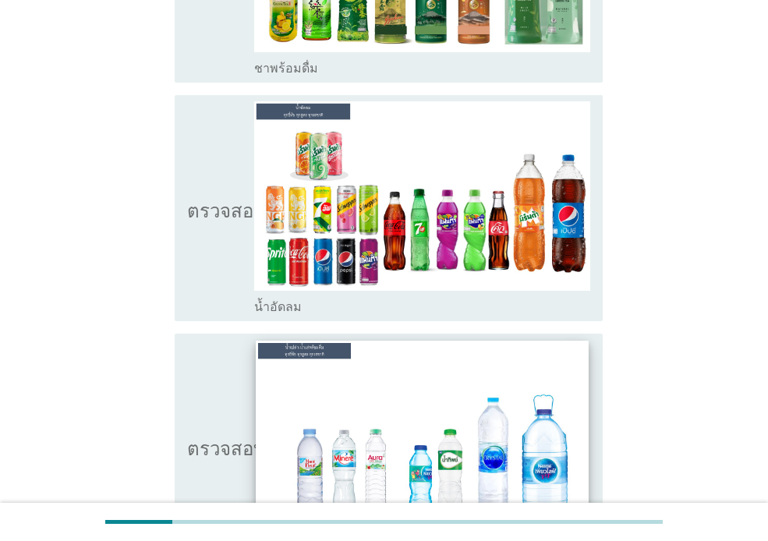
scroll to position [1270, 0]
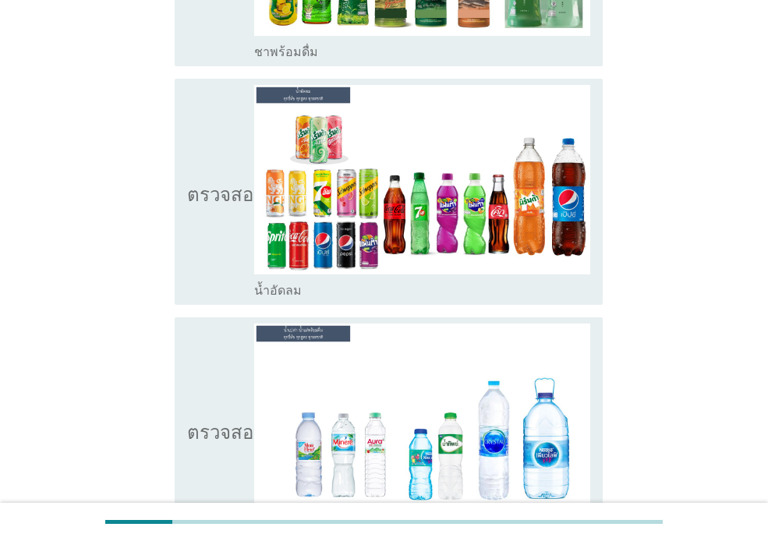
click at [224, 276] on icon "ตรวจสอบ" at bounding box center [226, 191] width 78 height 213
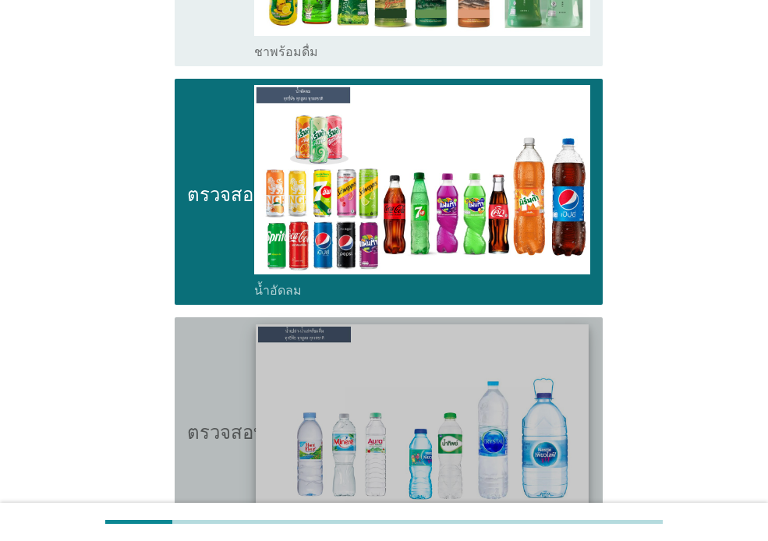
drag, startPoint x: 214, startPoint y: 386, endPoint x: 297, endPoint y: 373, distance: 84.4
click at [217, 385] on icon "ตรวจสอบ" at bounding box center [226, 429] width 78 height 213
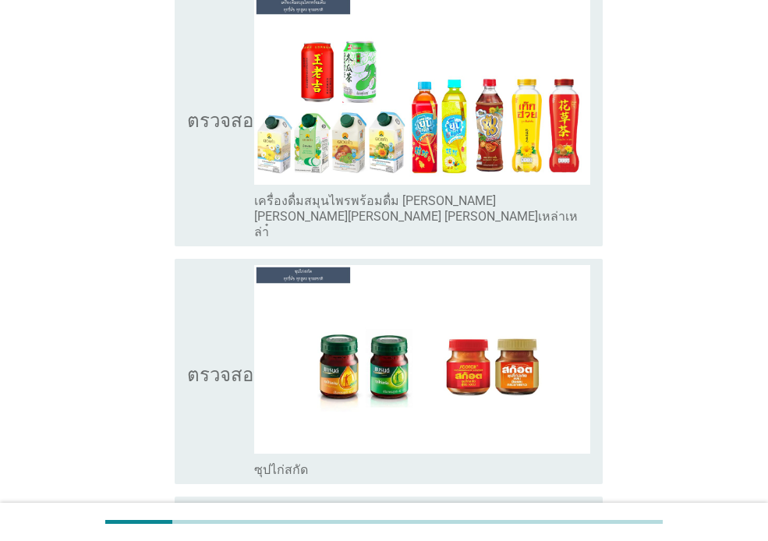
scroll to position [2211, 0]
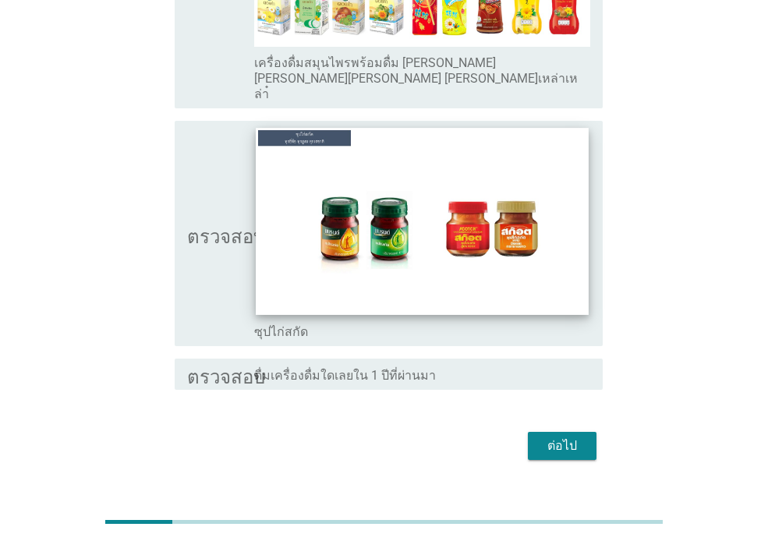
click at [391, 228] on img at bounding box center [422, 221] width 332 height 187
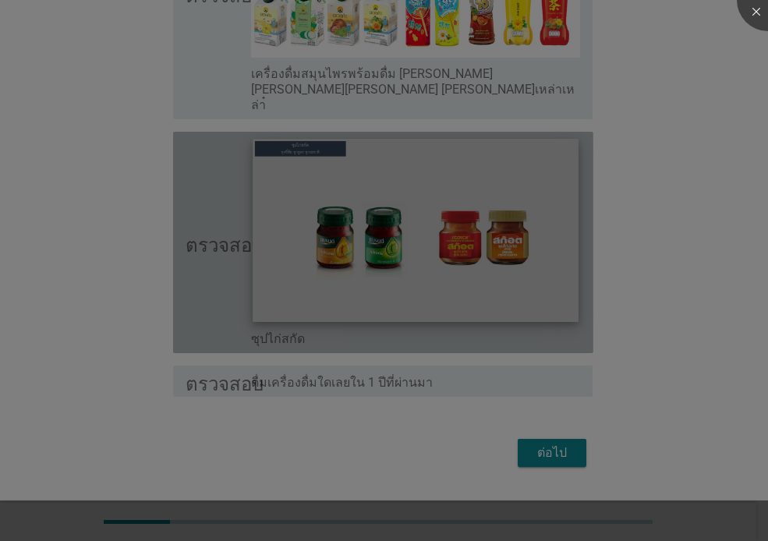
scroll to position [2136, 0]
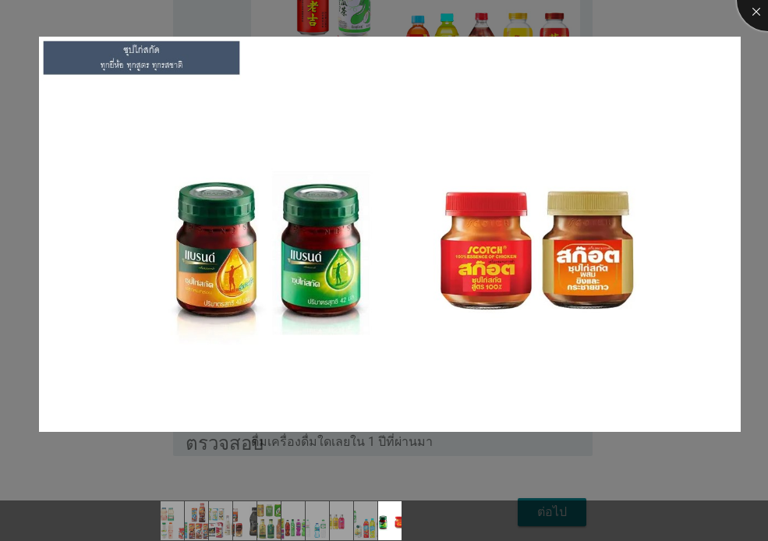
click at [765, 13] on div at bounding box center [768, 0] width 62 height 62
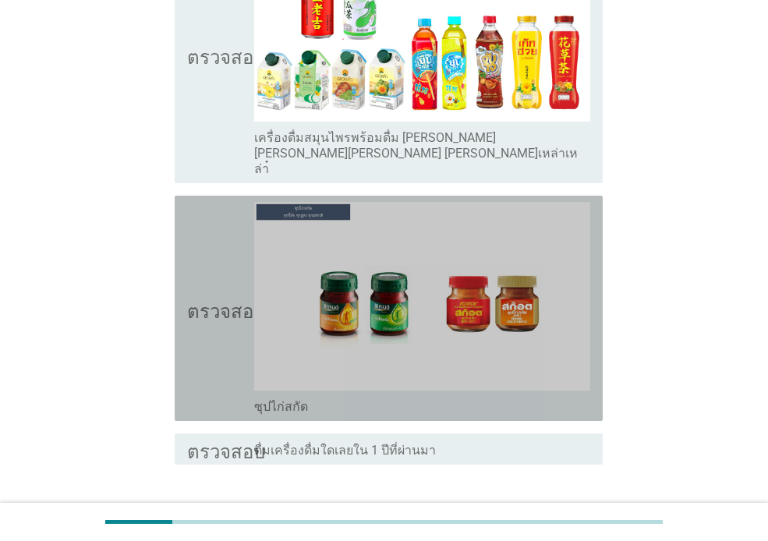
click at [216, 317] on icon "ตรวจสอบ" at bounding box center [226, 308] width 78 height 213
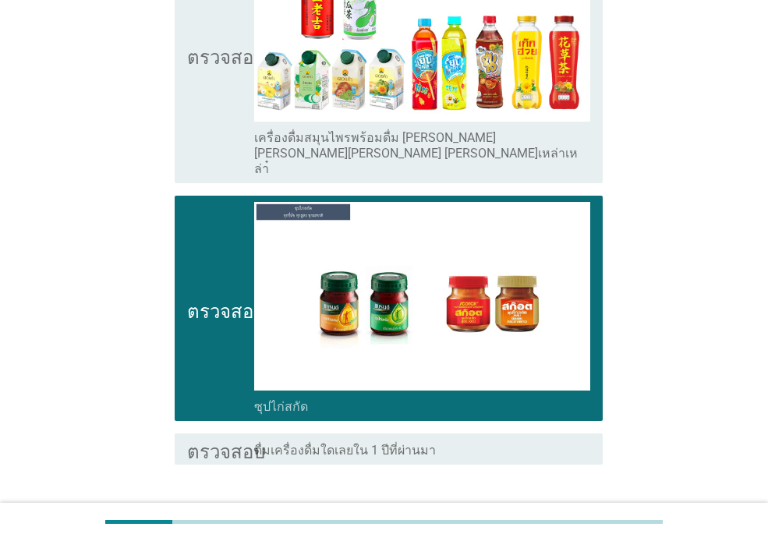
click at [550, 513] on font "ต่อไป" at bounding box center [562, 520] width 30 height 15
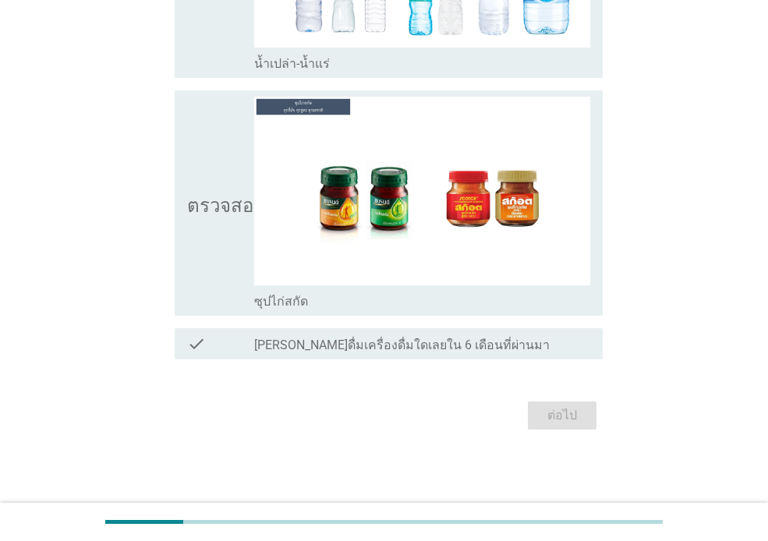
scroll to position [0, 0]
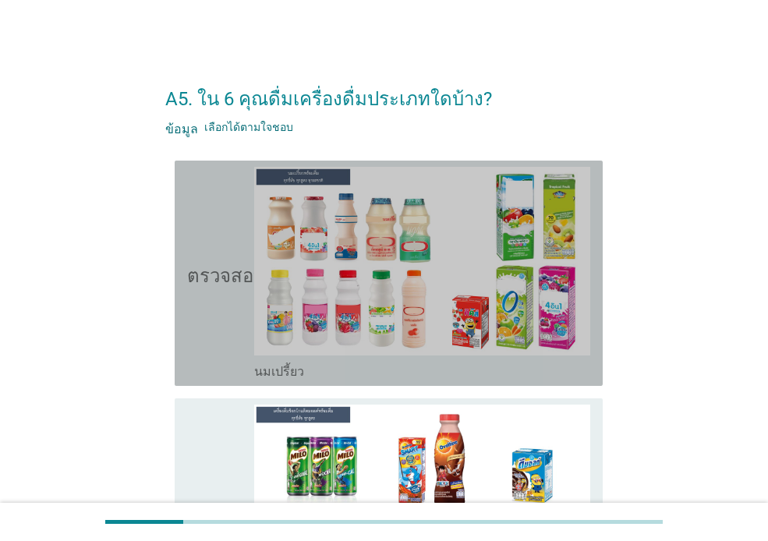
click at [231, 257] on icon "ตรวจสอบ" at bounding box center [226, 273] width 78 height 213
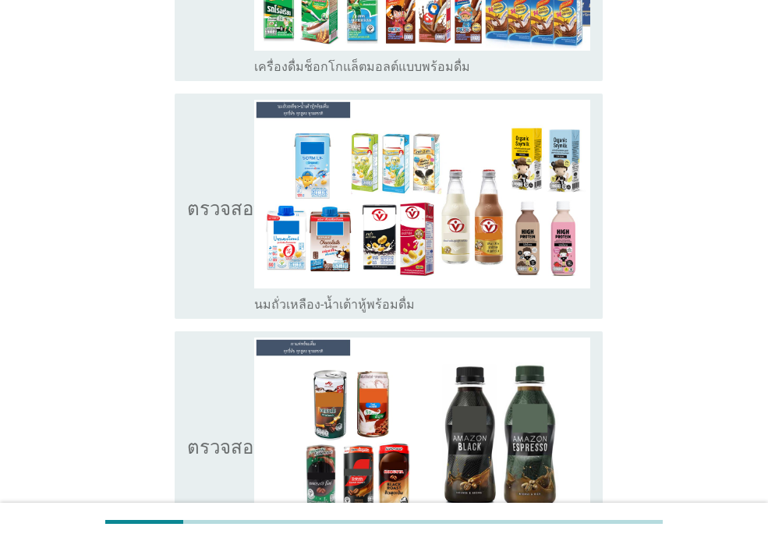
scroll to position [571, 0]
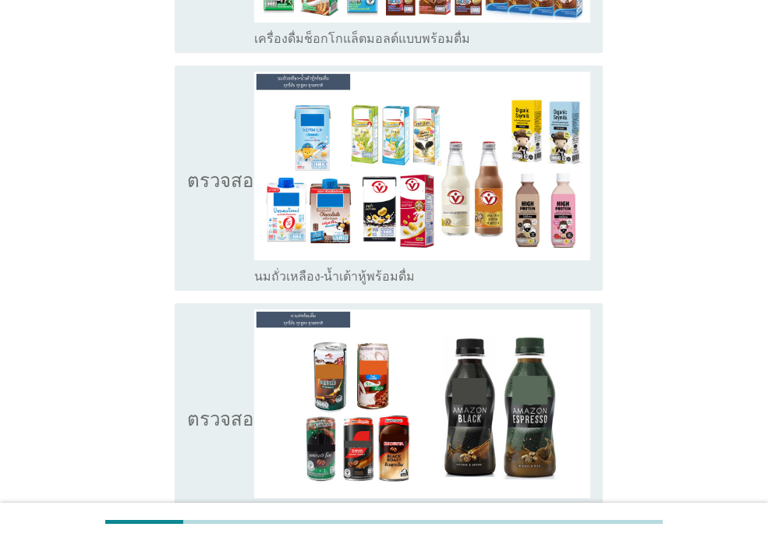
click at [202, 241] on icon "ตรวจสอบ" at bounding box center [226, 178] width 78 height 213
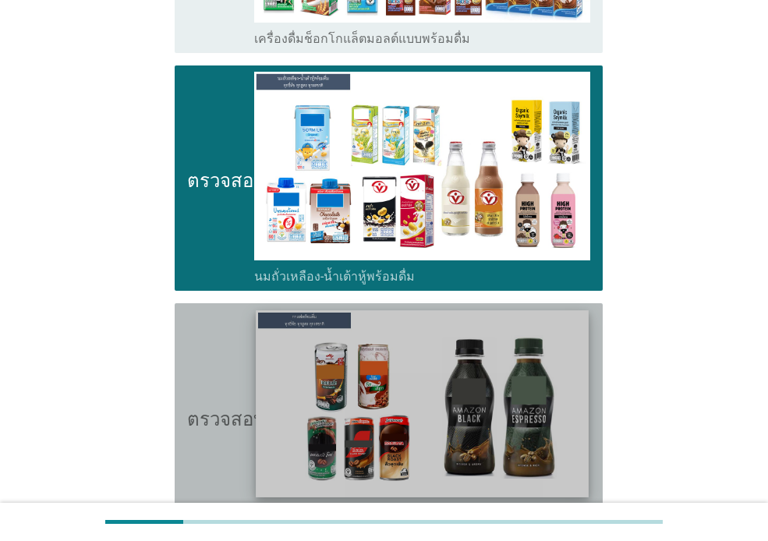
drag, startPoint x: 212, startPoint y: 357, endPoint x: 387, endPoint y: 333, distance: 176.3
click at [213, 357] on icon "ตรวจสอบ" at bounding box center [226, 415] width 78 height 213
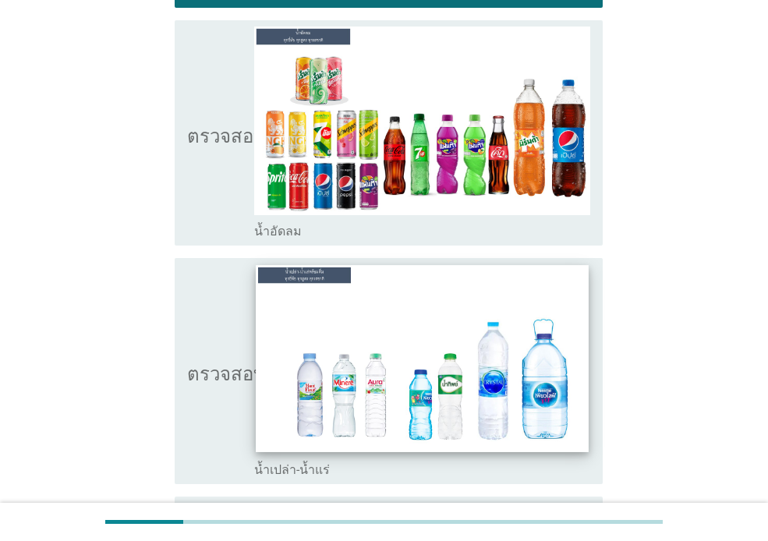
scroll to position [1094, 0]
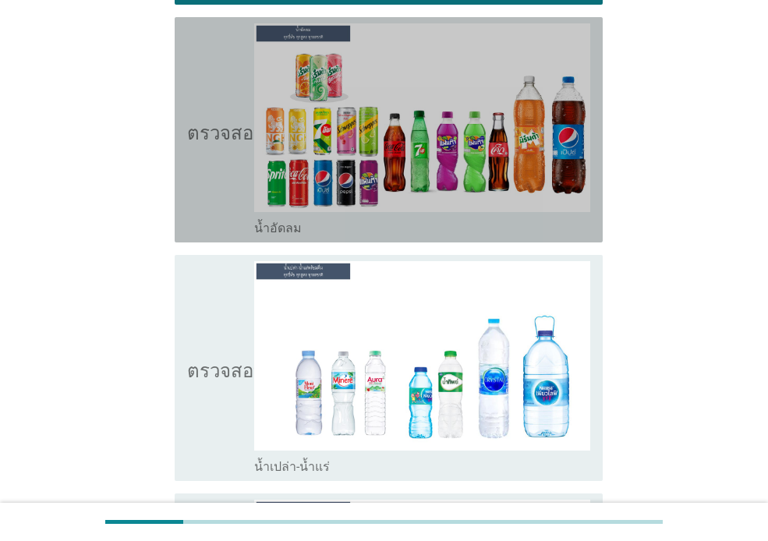
click at [242, 197] on icon "ตรวจสอบ" at bounding box center [226, 129] width 78 height 213
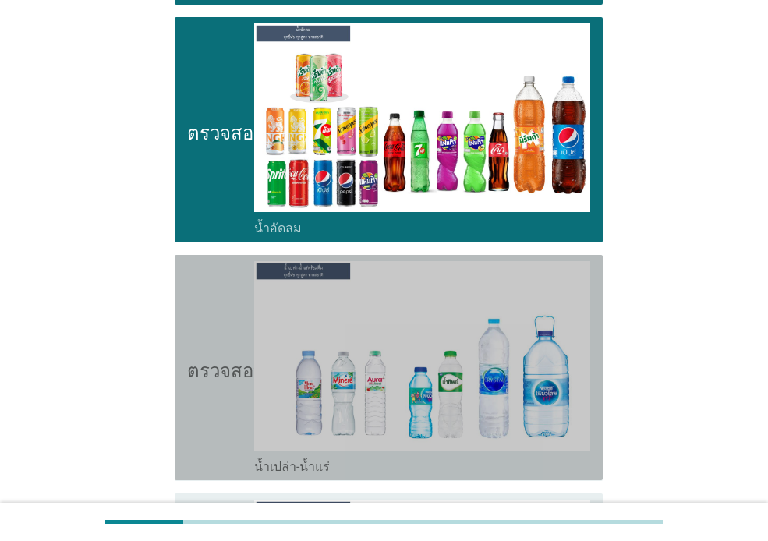
click at [232, 286] on icon "ตรวจสอบ" at bounding box center [226, 367] width 78 height 213
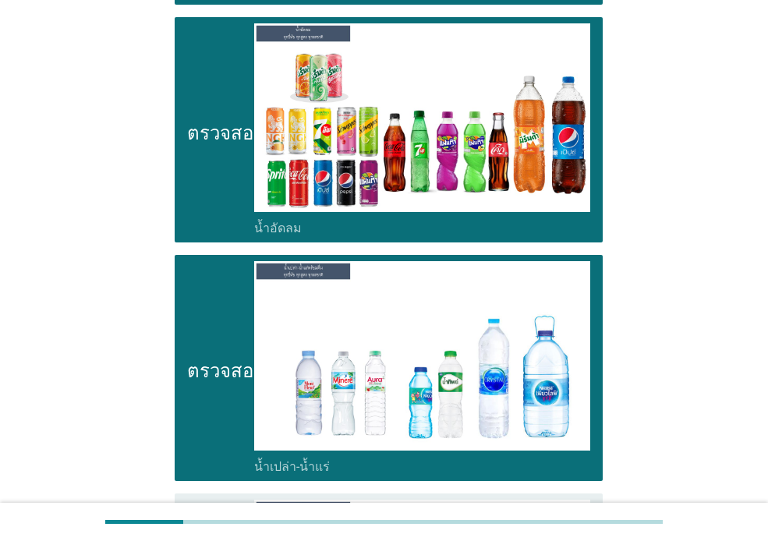
scroll to position [1497, 0]
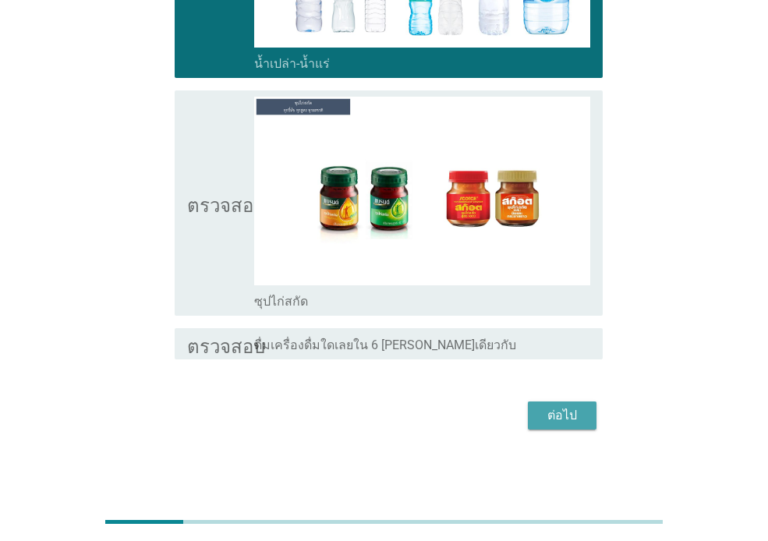
click at [561, 422] on font "ต่อไป" at bounding box center [562, 415] width 30 height 19
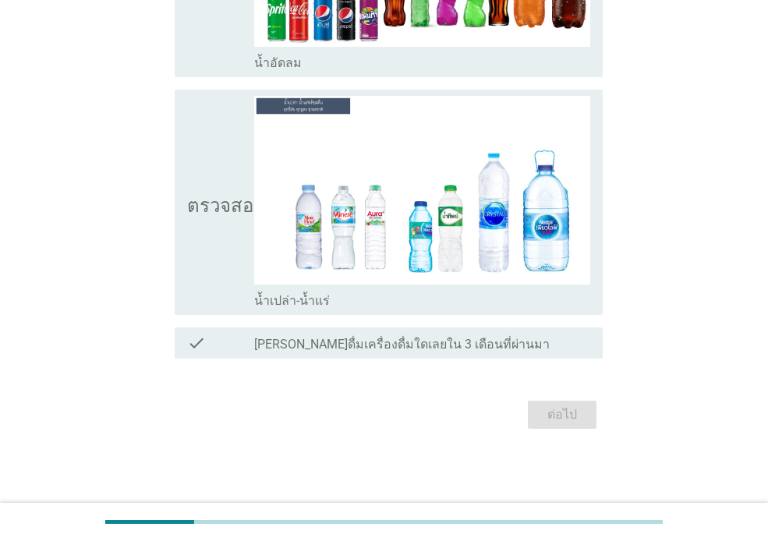
scroll to position [0, 0]
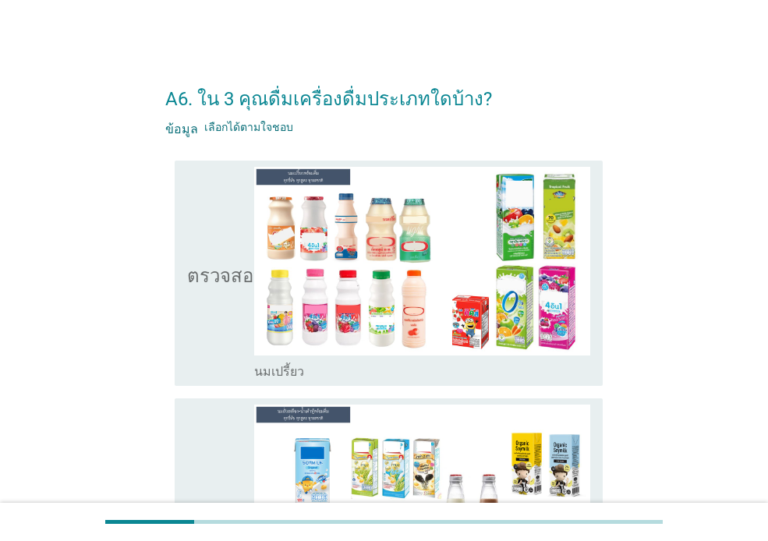
click at [210, 316] on icon "ตรวจสอบ" at bounding box center [226, 273] width 78 height 213
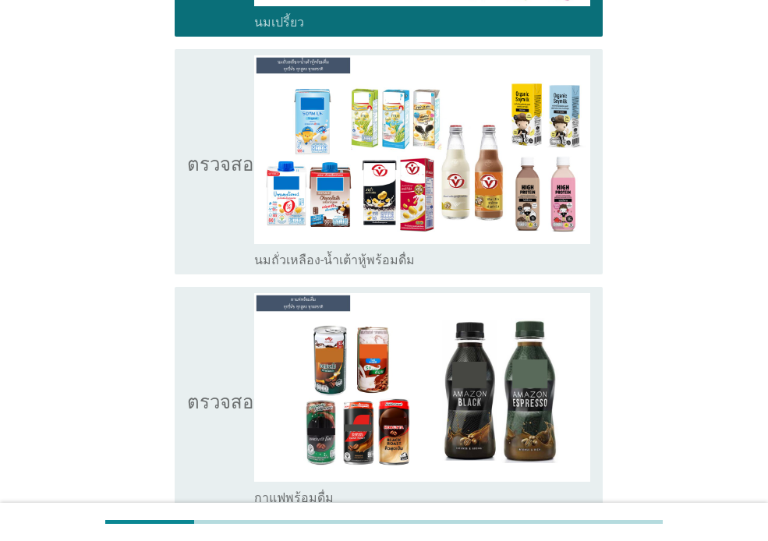
scroll to position [359, 0]
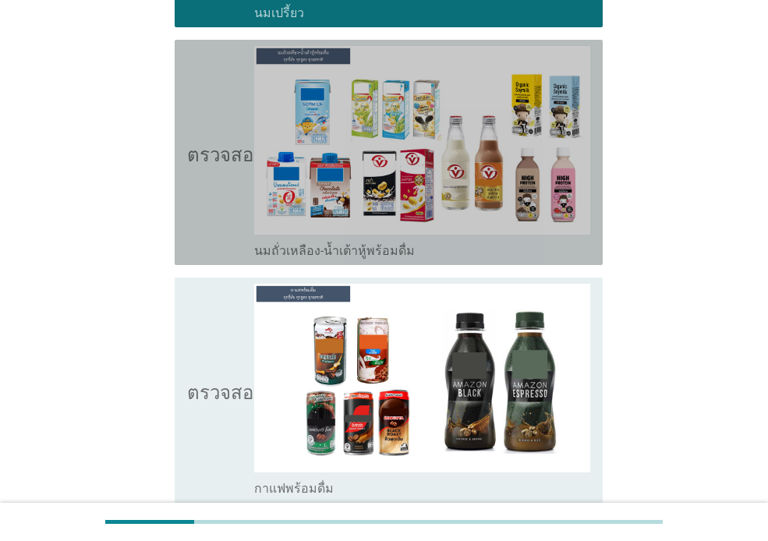
drag, startPoint x: 224, startPoint y: 224, endPoint x: 212, endPoint y: 295, distance: 72.8
click at [224, 224] on icon "ตรวจสอบ" at bounding box center [226, 152] width 78 height 213
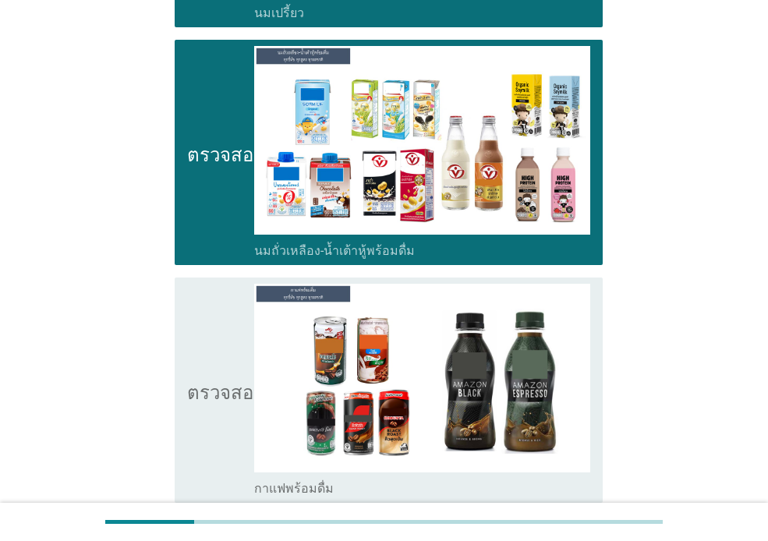
click at [210, 306] on icon "ตรวจสอบ" at bounding box center [226, 390] width 78 height 213
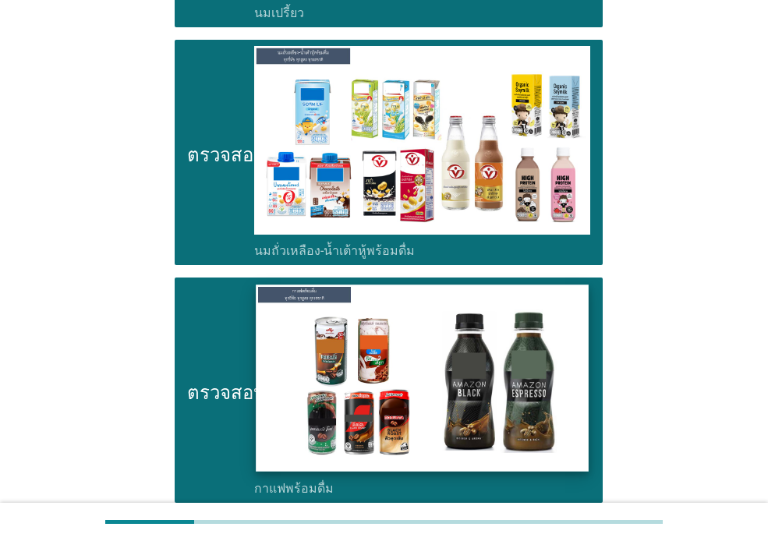
scroll to position [723, 0]
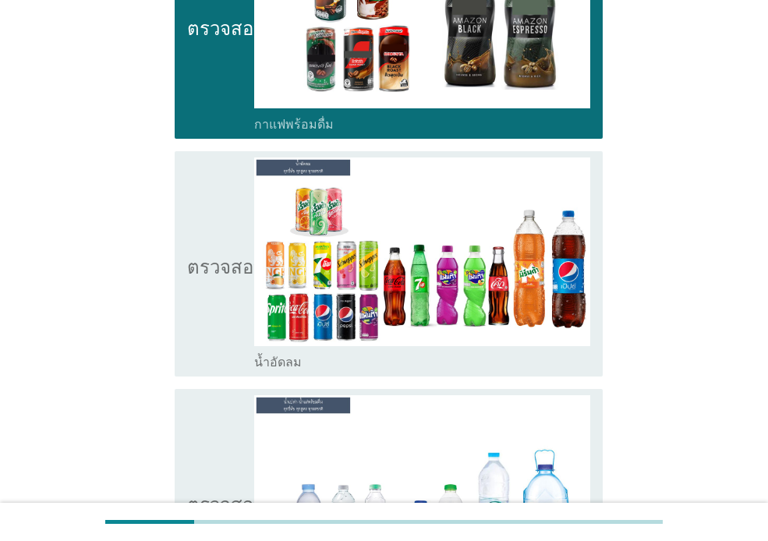
click at [240, 310] on icon "ตรวจสอบ" at bounding box center [226, 263] width 78 height 213
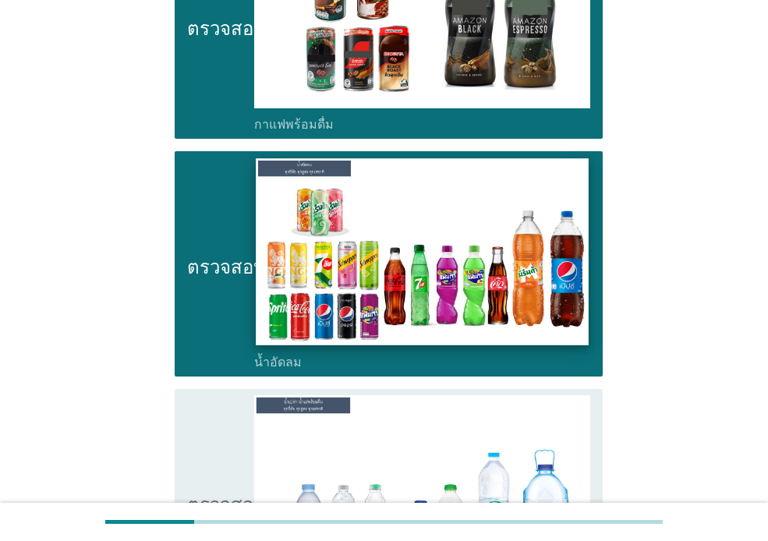
scroll to position [1022, 0]
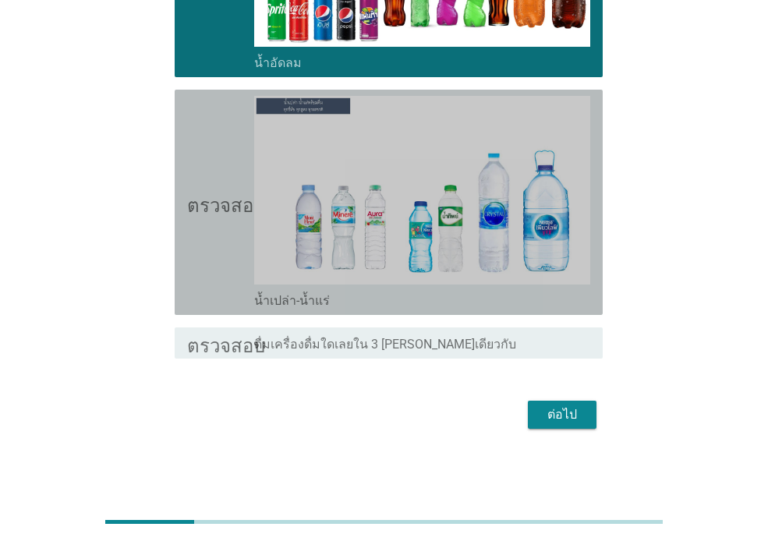
click at [232, 168] on icon "ตรวจสอบ" at bounding box center [226, 202] width 78 height 213
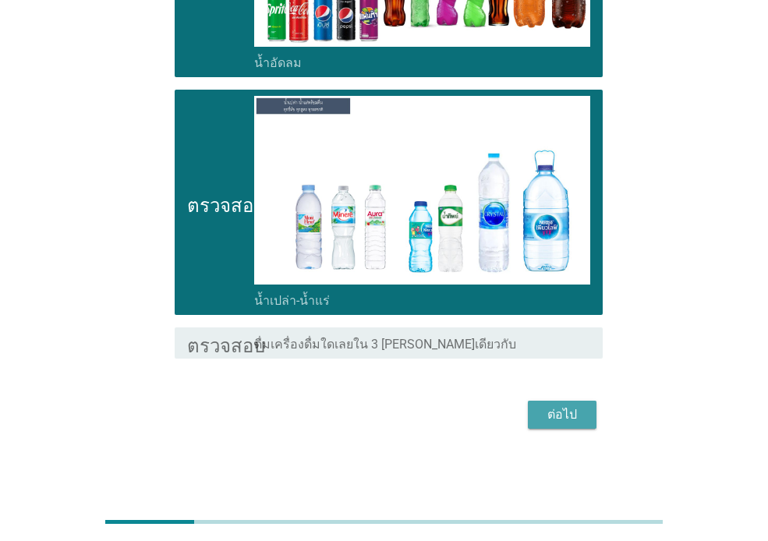
click at [558, 418] on font "ต่อไป" at bounding box center [562, 414] width 30 height 15
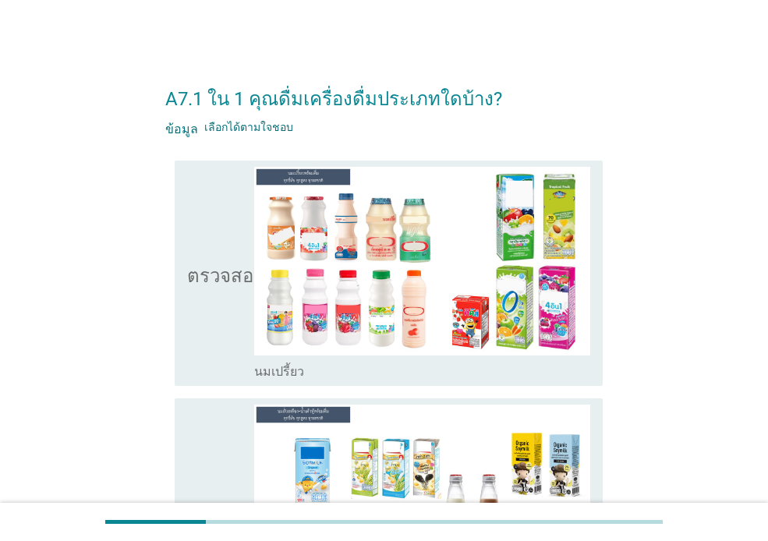
scroll to position [364, 0]
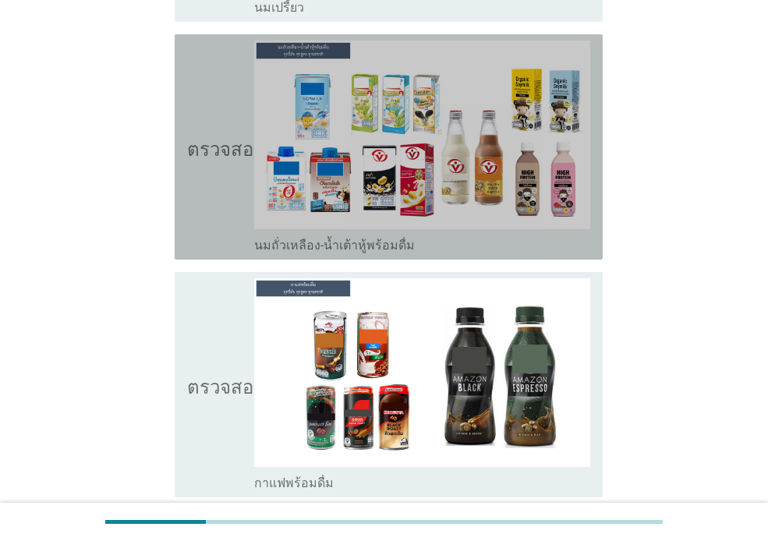
click at [215, 208] on icon "ตรวจสอบ" at bounding box center [226, 147] width 78 height 213
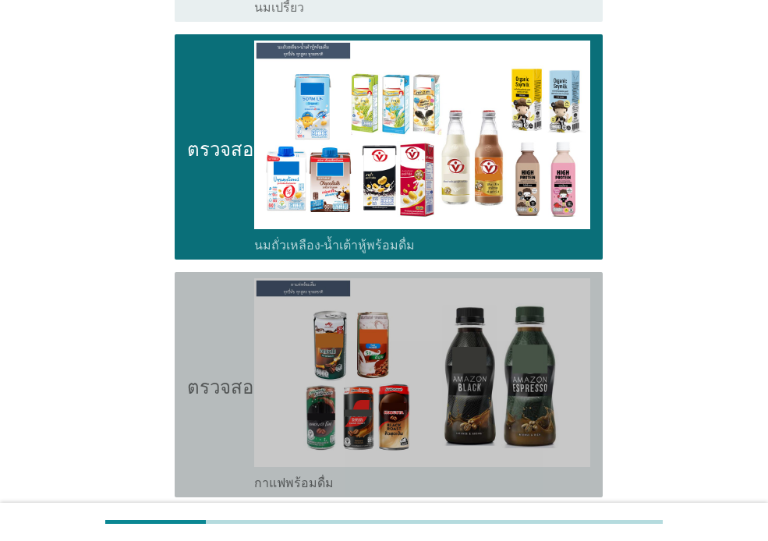
click at [186, 313] on div "ตรวจสอบ โครงร่างกล่องกาเครื่องหมายว่าง กาแฟพร้อมดื่ม" at bounding box center [389, 384] width 428 height 225
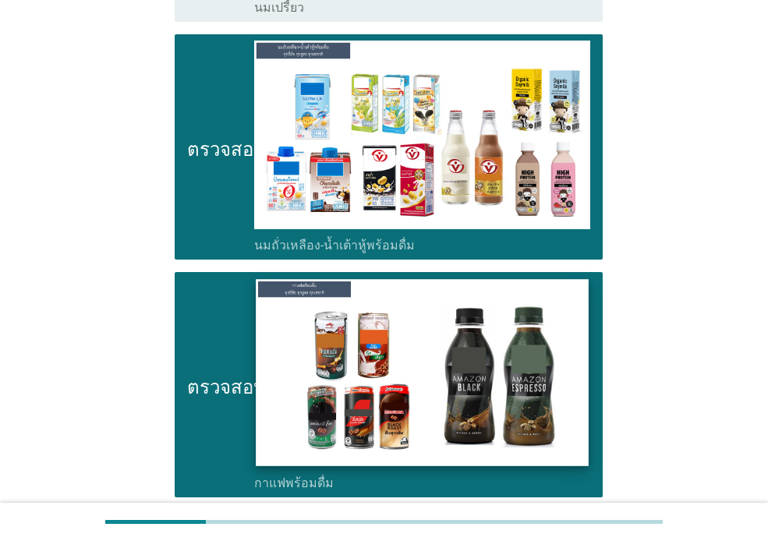
scroll to position [727, 0]
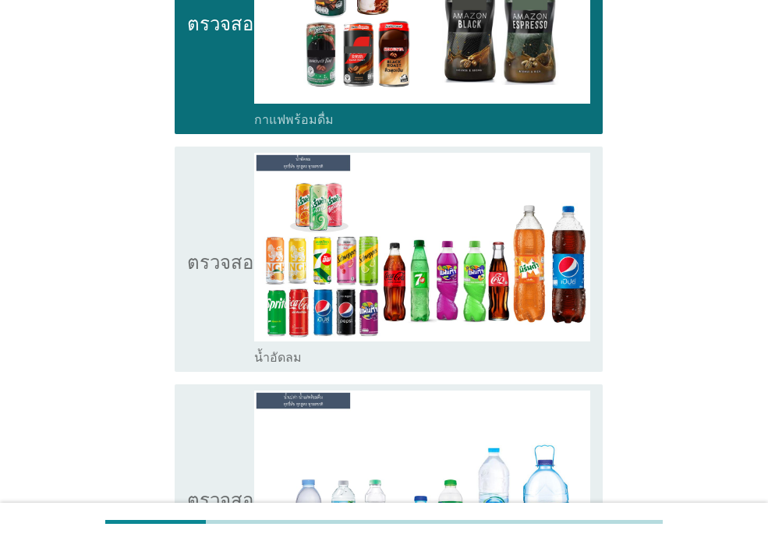
click at [212, 314] on icon "ตรวจสอบ" at bounding box center [226, 259] width 78 height 213
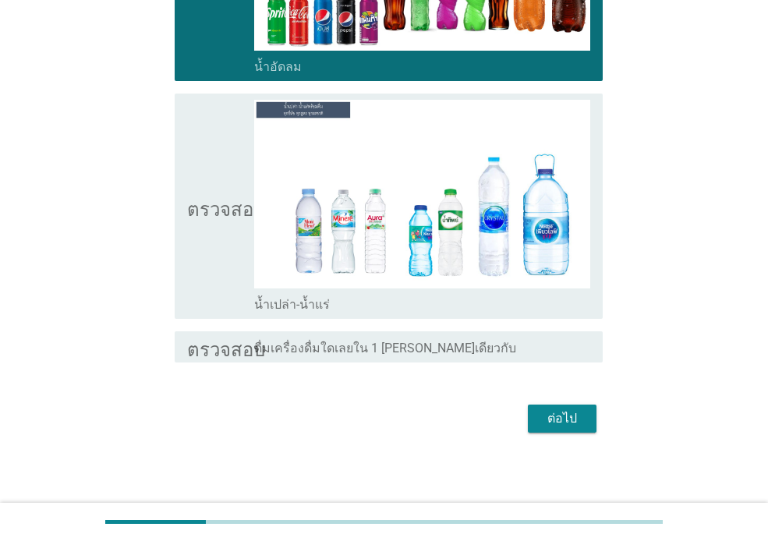
scroll to position [1022, 0]
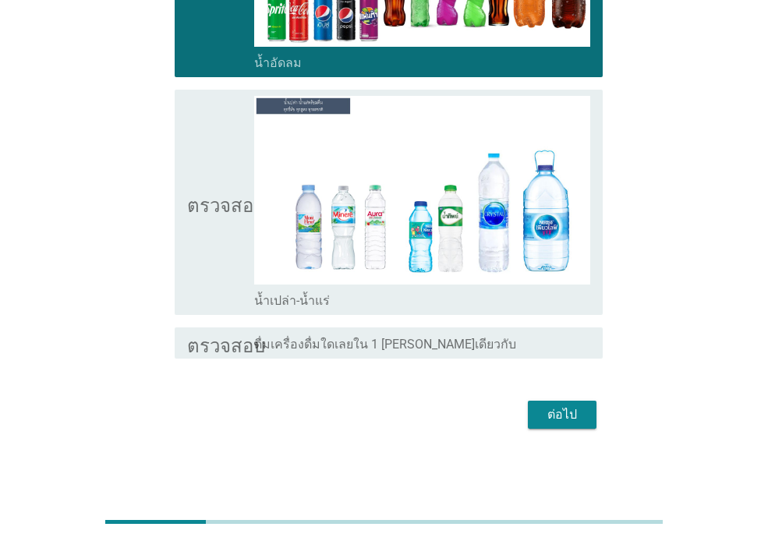
click at [221, 242] on icon "ตรวจสอบ" at bounding box center [226, 202] width 78 height 213
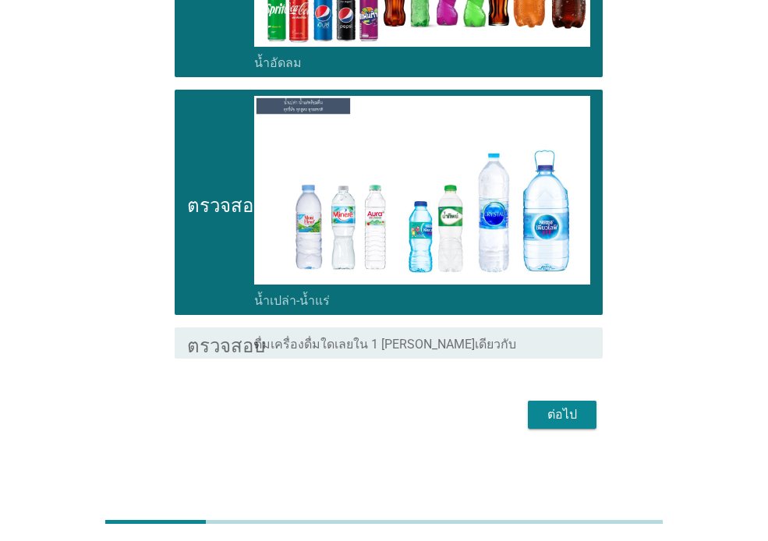
click at [555, 416] on font "ต่อไป" at bounding box center [562, 414] width 30 height 15
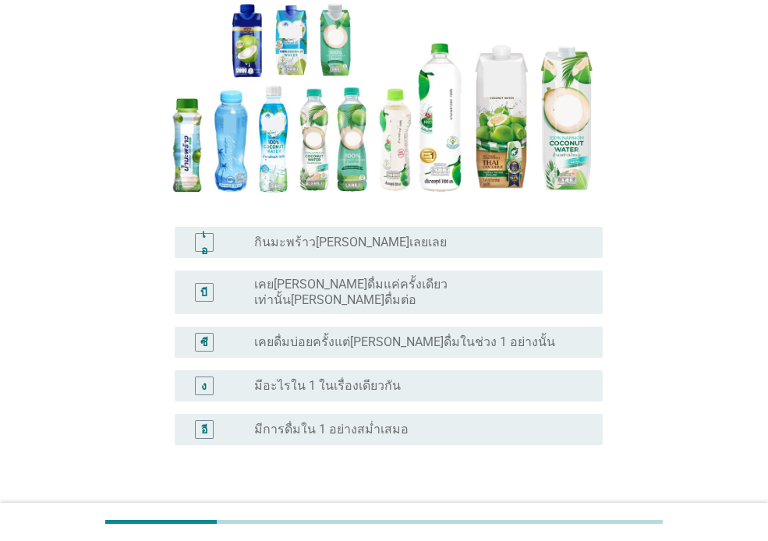
scroll to position [225, 0]
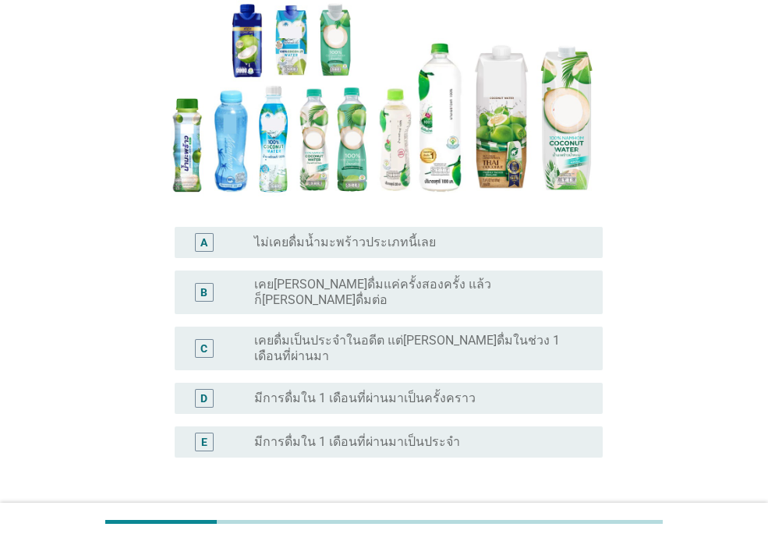
click at [203, 249] on div "A" at bounding box center [203, 242] width 7 height 16
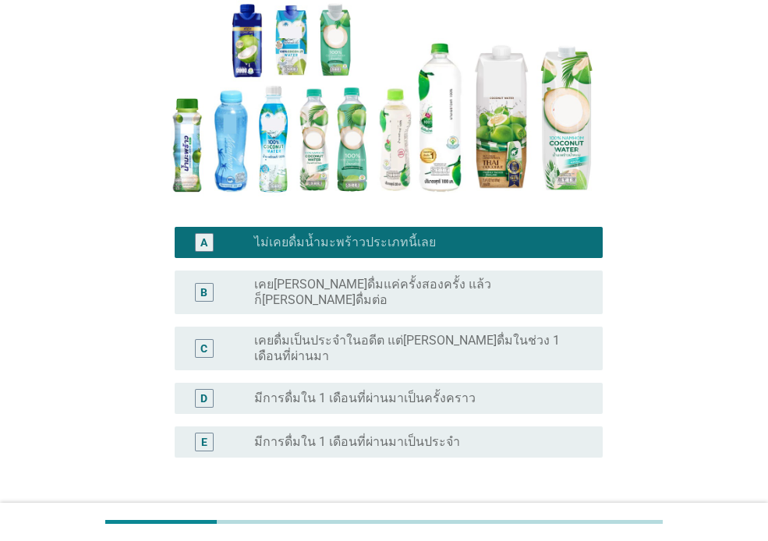
click at [566, 518] on button "ต่อไป" at bounding box center [562, 532] width 69 height 28
